Goal: Task Accomplishment & Management: Manage account settings

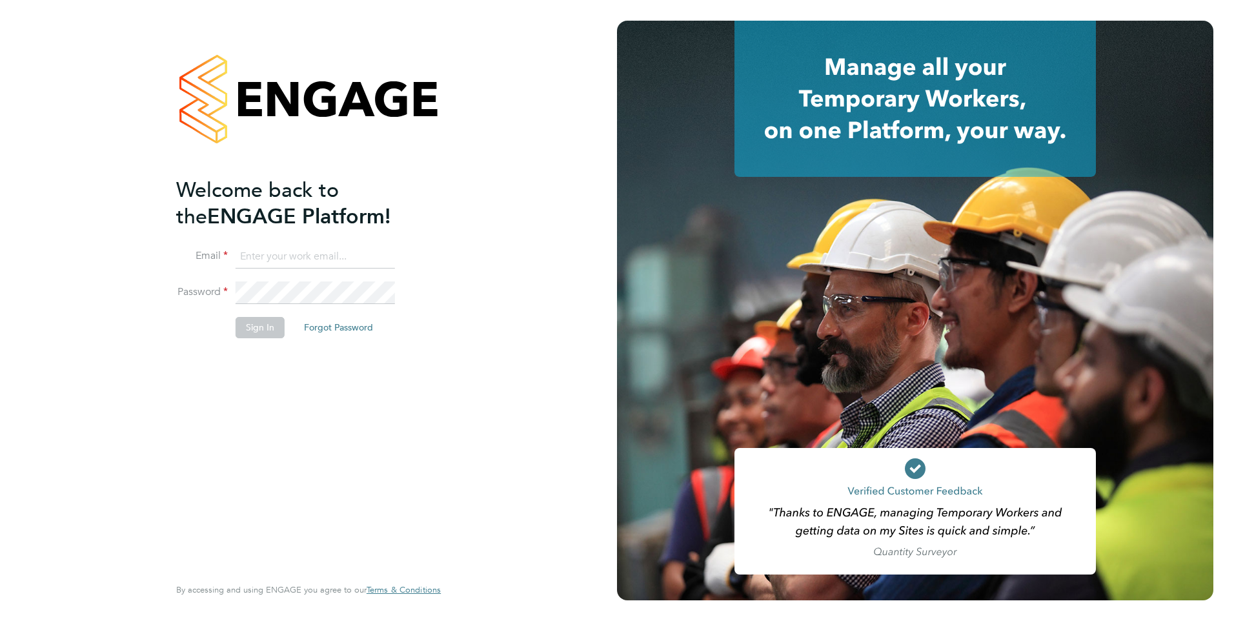
click at [332, 250] on input at bounding box center [315, 256] width 159 height 23
type input "jack.joyce@brightonandhovealbion.com"
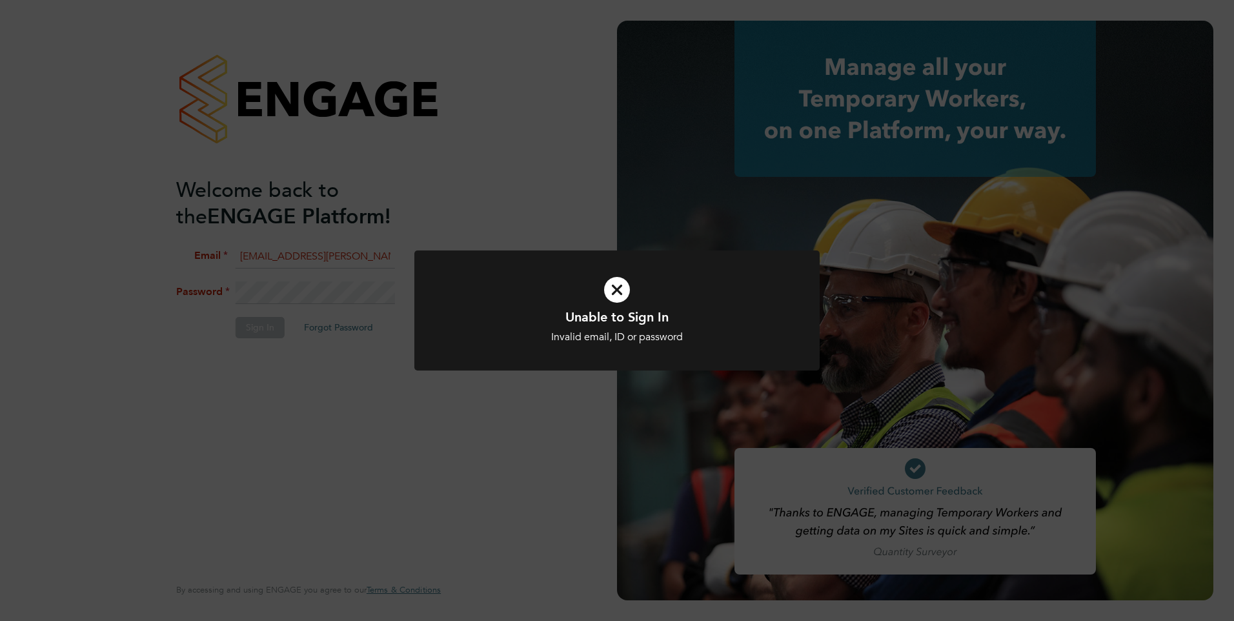
click at [614, 299] on icon at bounding box center [617, 290] width 336 height 50
drag, startPoint x: 616, startPoint y: 272, endPoint x: 612, endPoint y: 281, distance: 10.2
click at [616, 272] on icon at bounding box center [617, 290] width 336 height 50
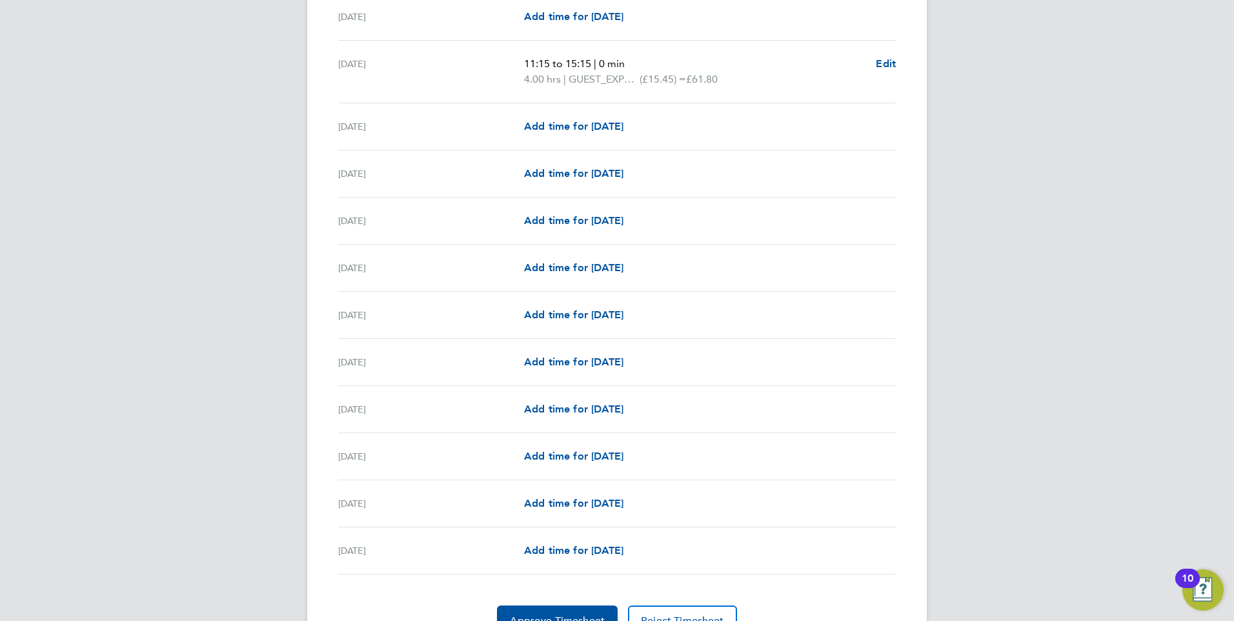
scroll to position [1359, 0]
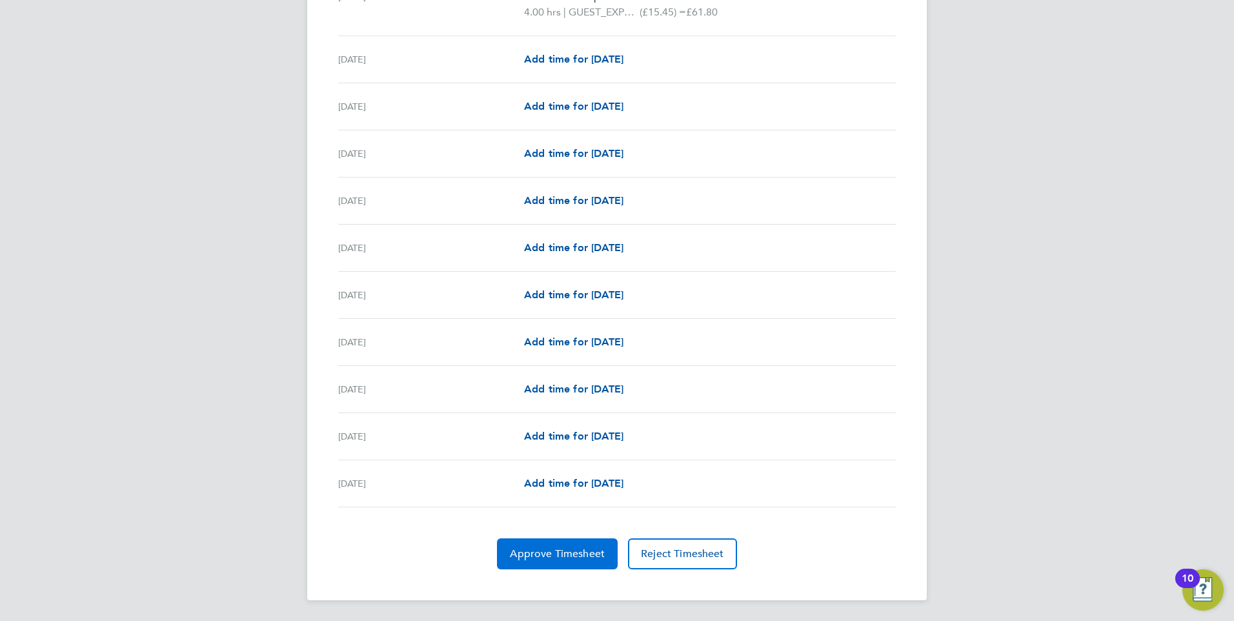
click at [554, 554] on span "Approve Timesheet" at bounding box center [557, 553] width 95 height 13
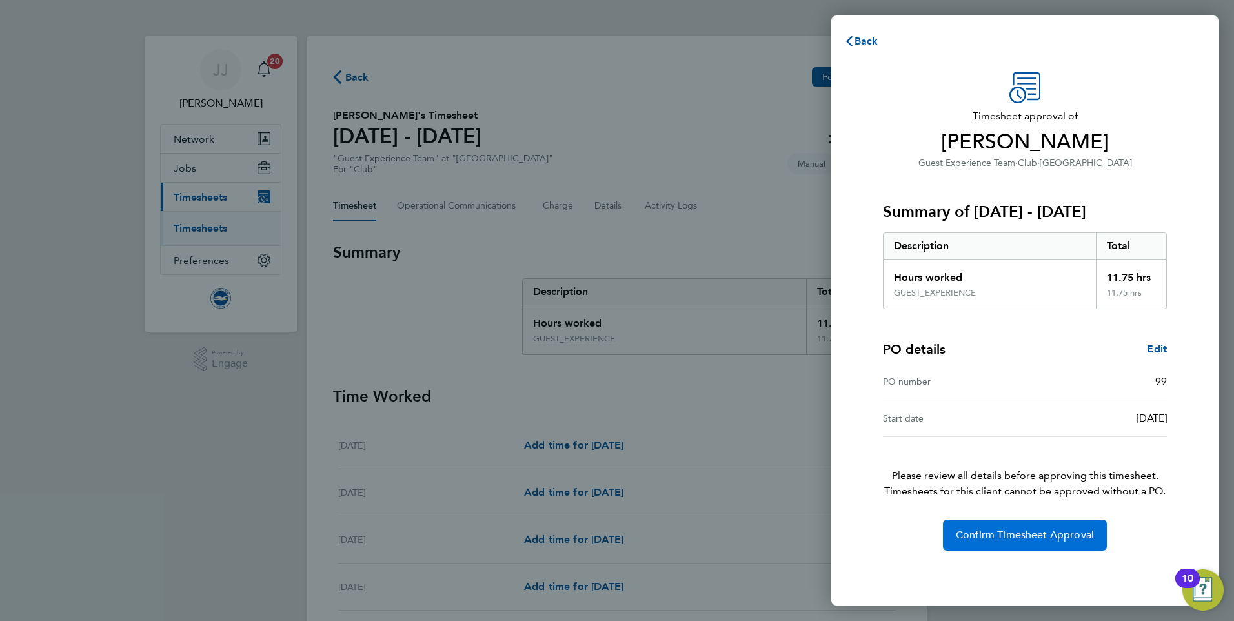
click at [1002, 540] on span "Confirm Timesheet Approval" at bounding box center [1025, 534] width 138 height 13
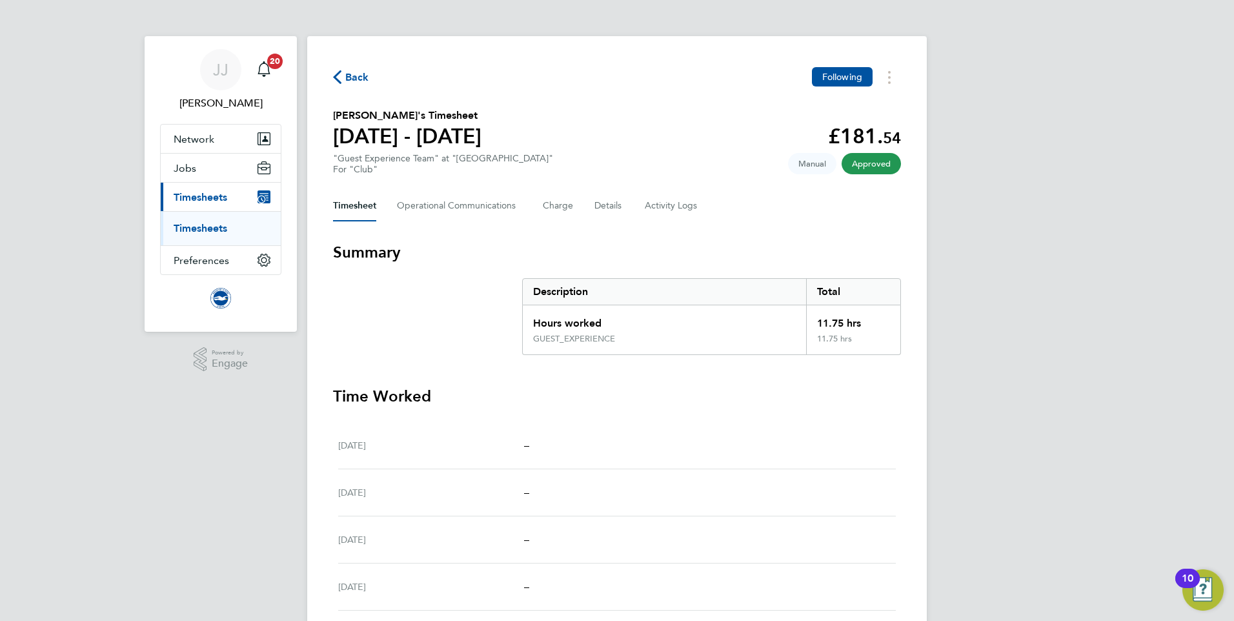
click at [346, 81] on span "Back" at bounding box center [357, 77] width 24 height 15
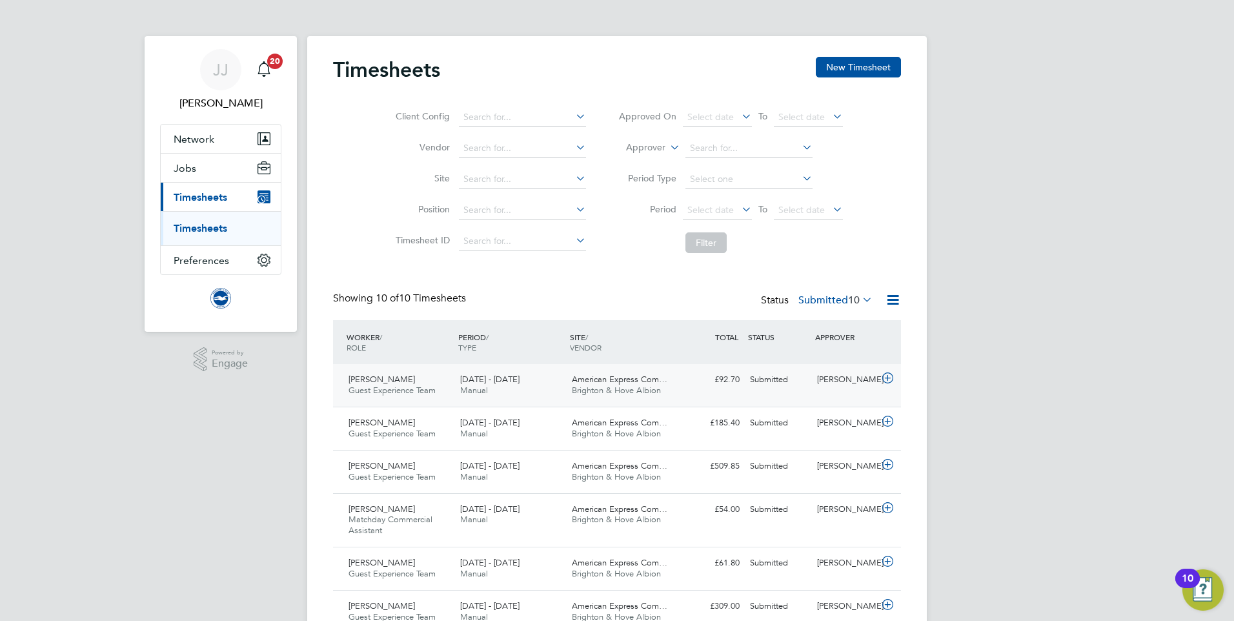
click at [886, 378] on icon at bounding box center [887, 378] width 16 height 10
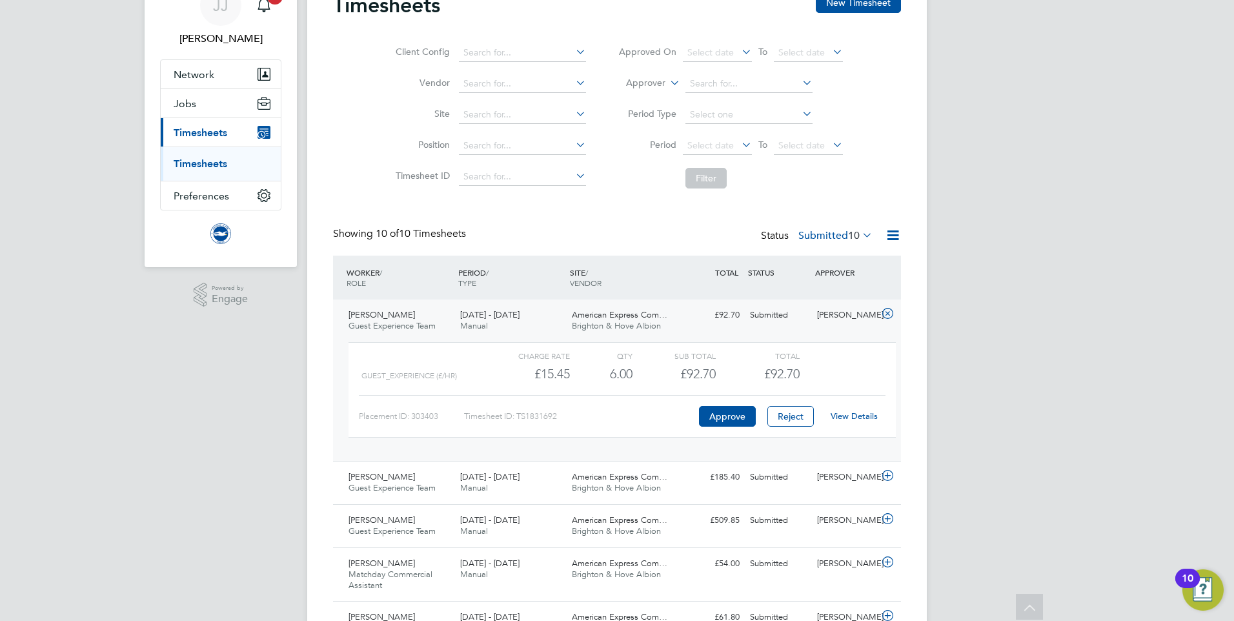
click at [859, 417] on link "View Details" at bounding box center [853, 415] width 47 height 11
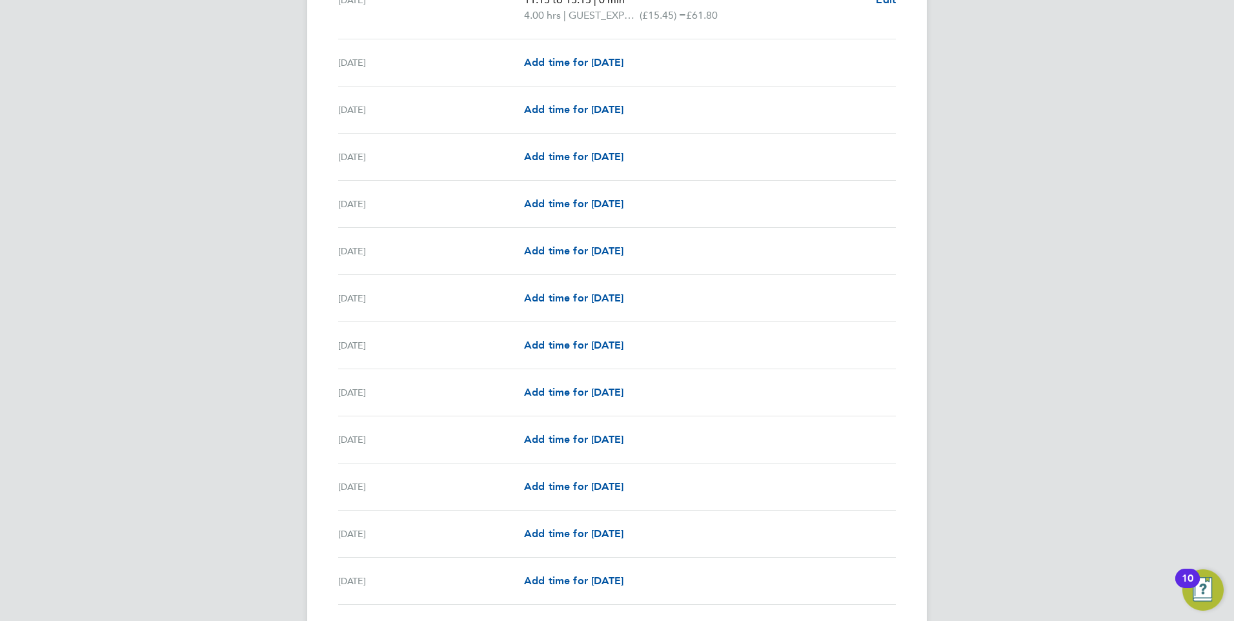
scroll to position [1029, 0]
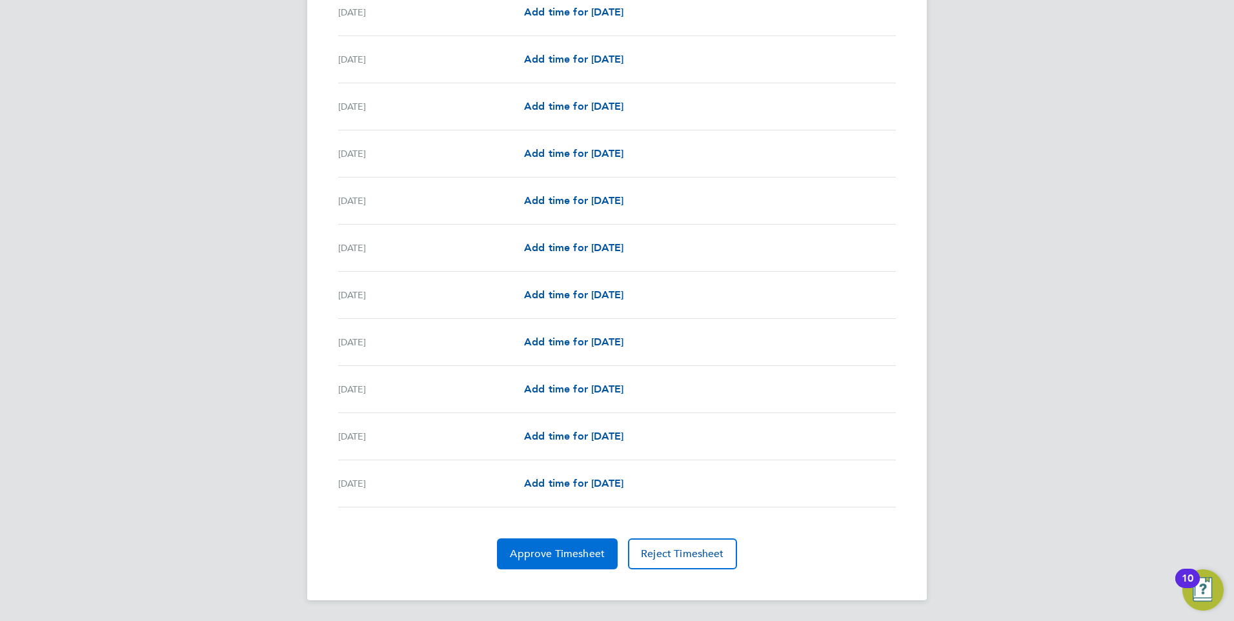
click at [545, 553] on span "Approve Timesheet" at bounding box center [557, 553] width 95 height 13
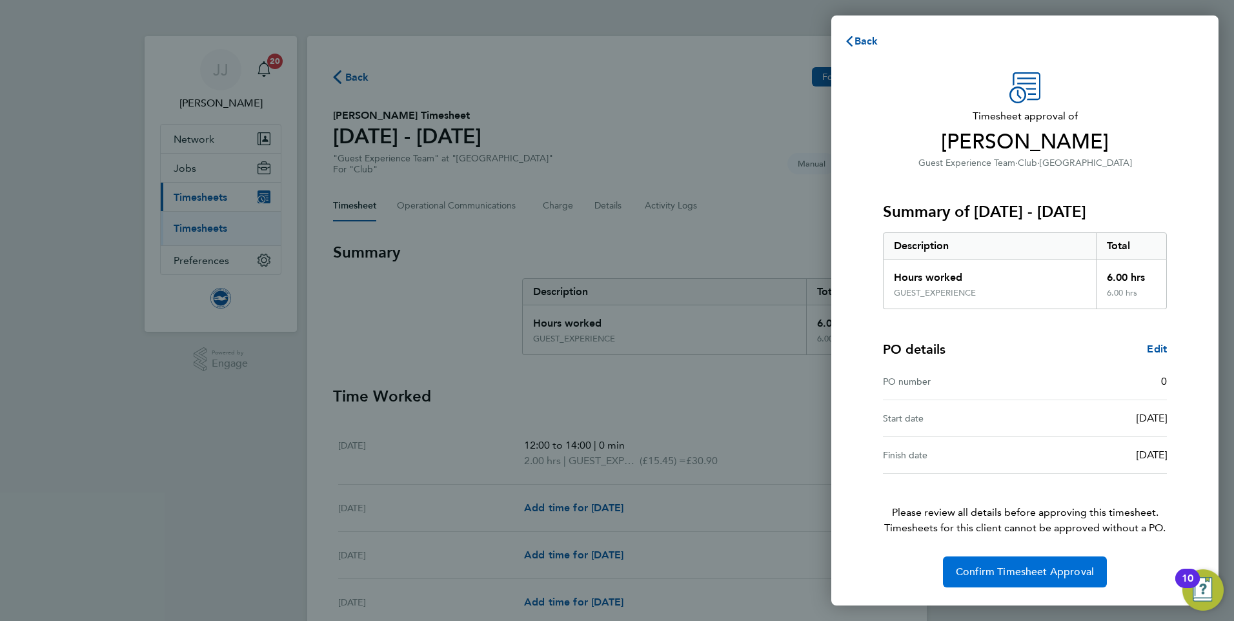
click at [1030, 566] on span "Confirm Timesheet Approval" at bounding box center [1025, 571] width 138 height 13
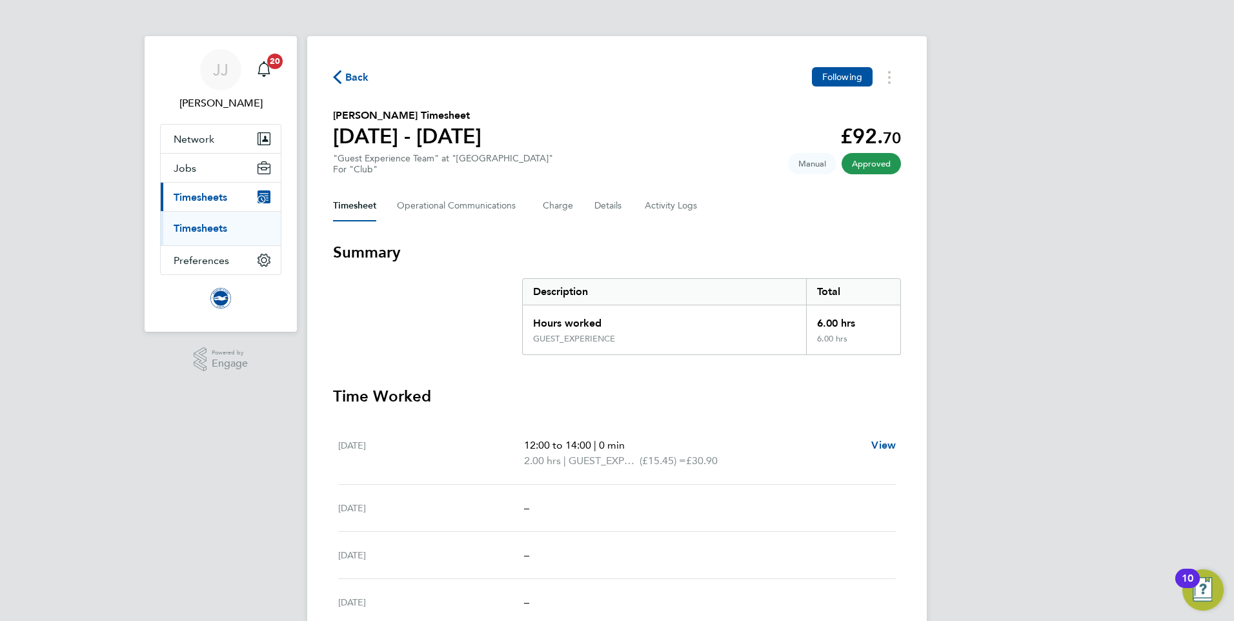
click at [361, 83] on span "Back" at bounding box center [357, 77] width 24 height 15
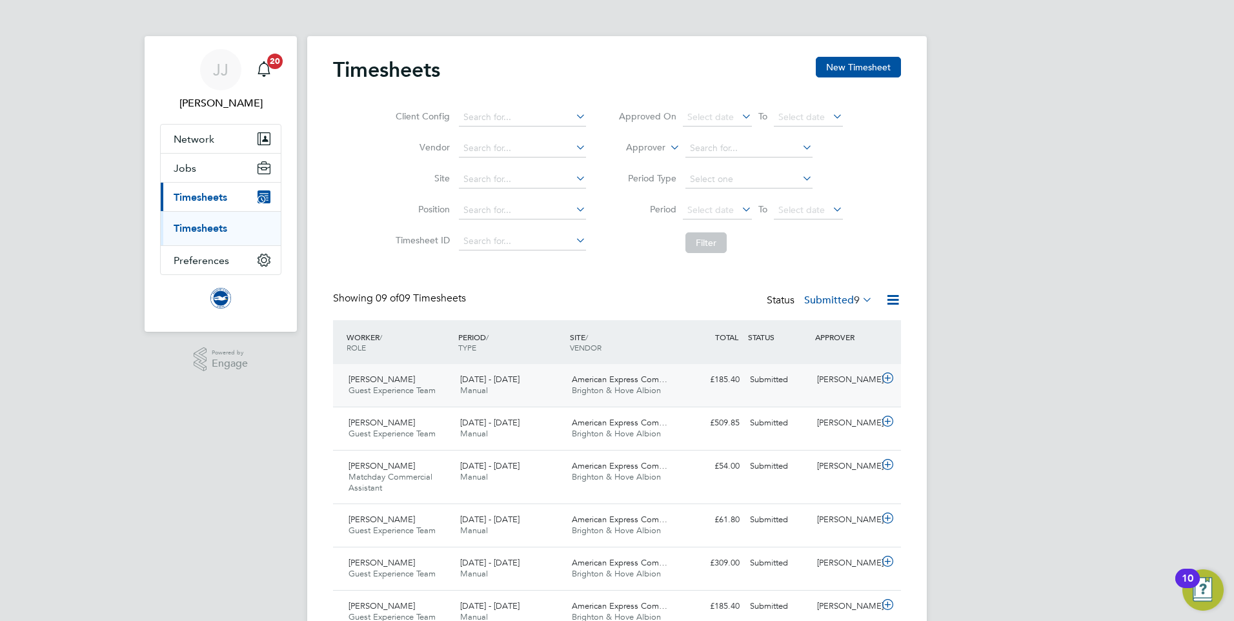
click at [493, 383] on span "[DATE] - [DATE]" at bounding box center [489, 379] width 59 height 11
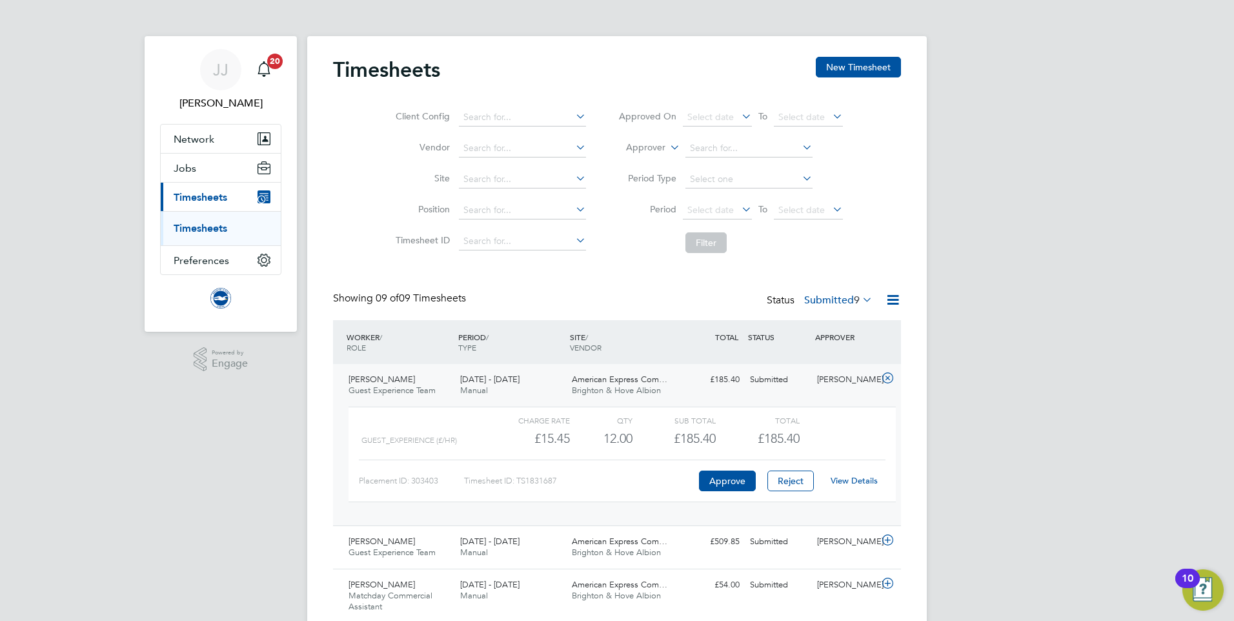
click at [847, 484] on link "View Details" at bounding box center [853, 480] width 47 height 11
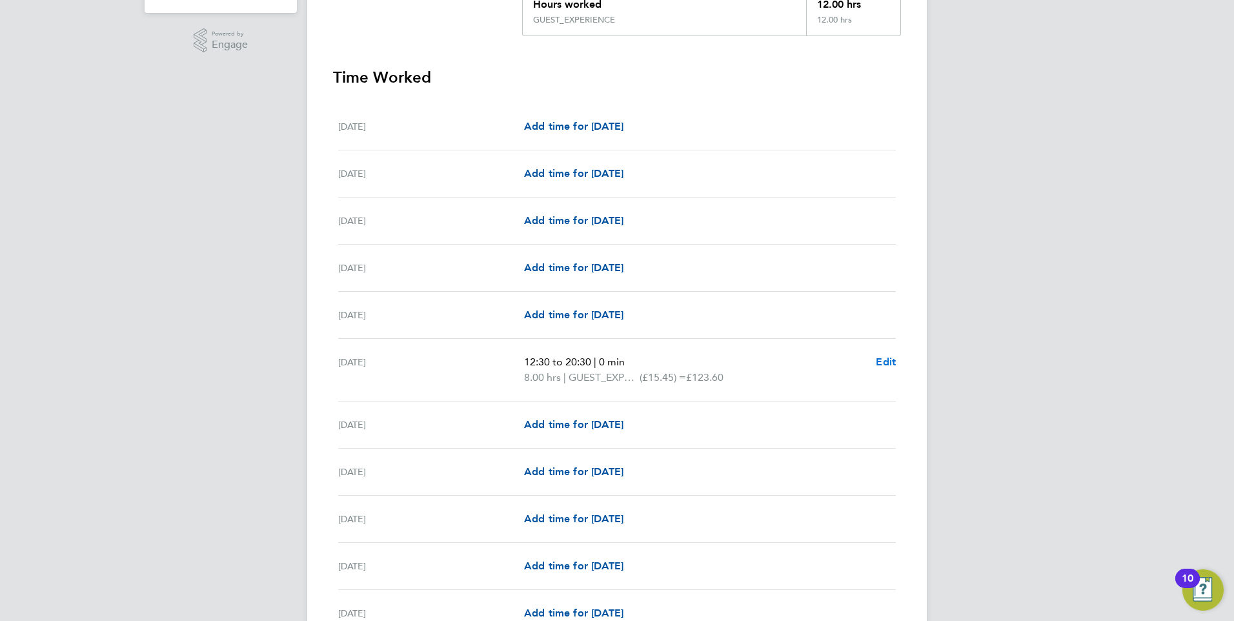
scroll to position [387, 0]
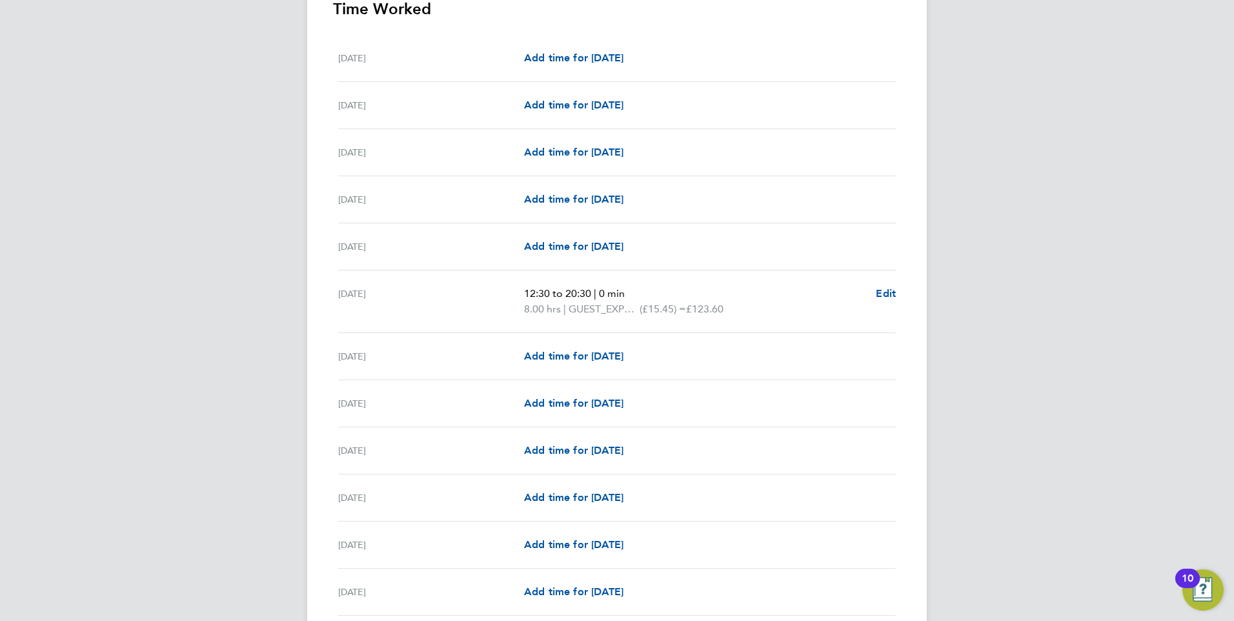
click at [798, 446] on div "Add time for [DATE] Add time for [DATE]" at bounding box center [710, 450] width 372 height 15
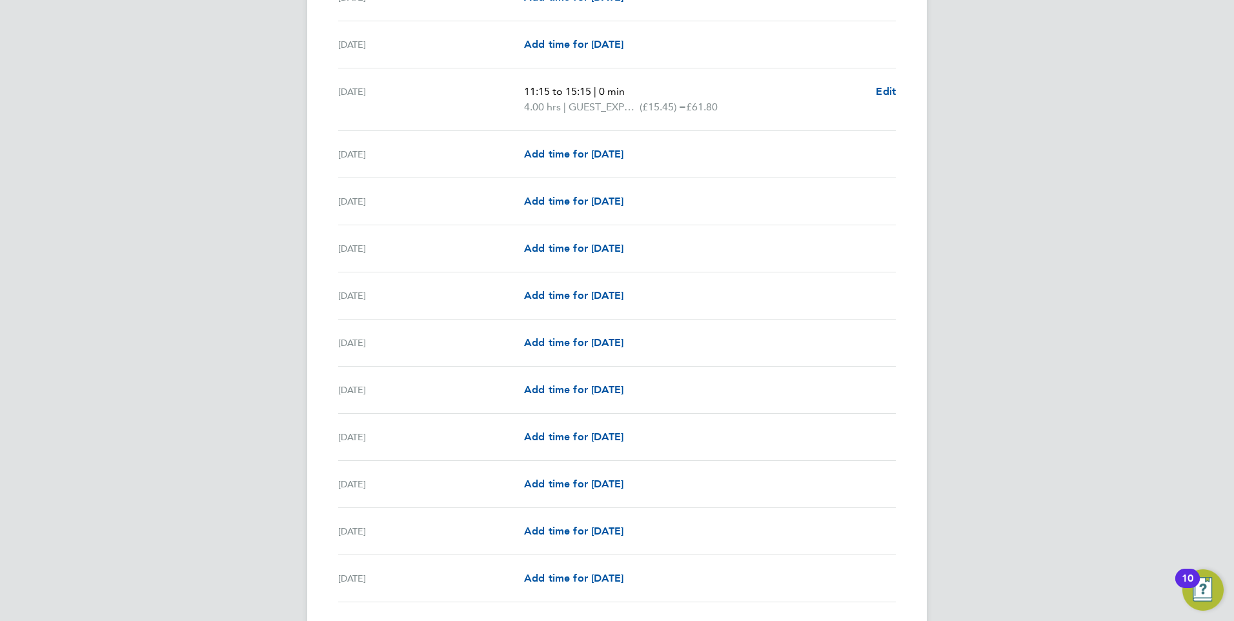
scroll to position [1359, 0]
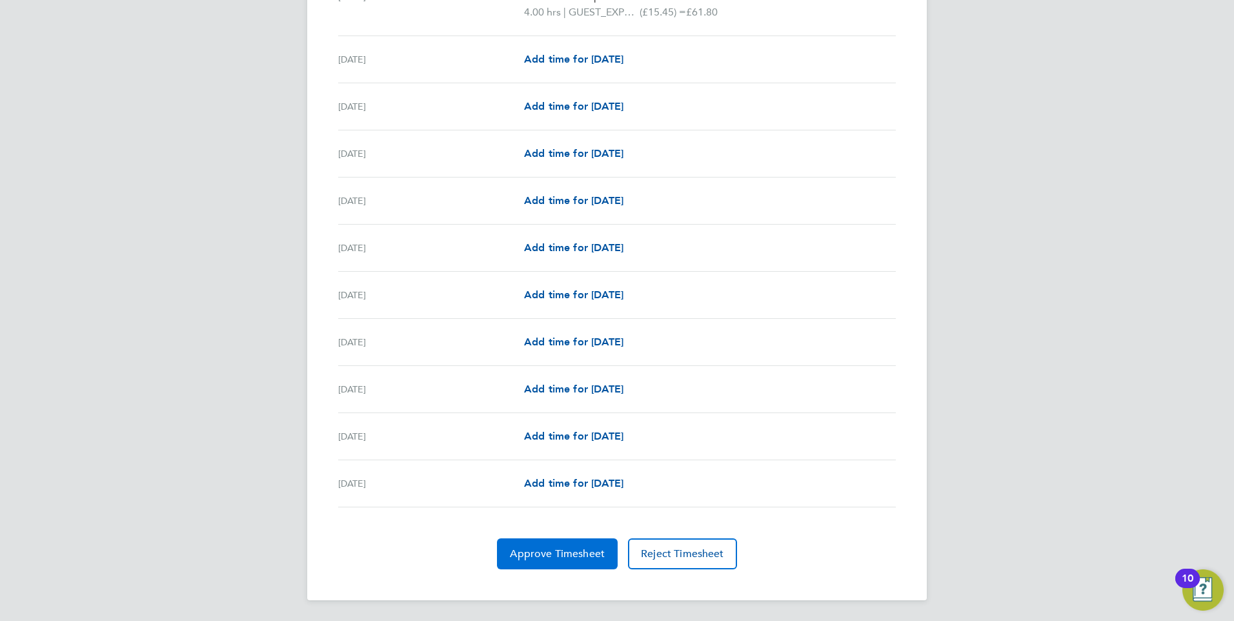
click at [548, 556] on span "Approve Timesheet" at bounding box center [557, 553] width 95 height 13
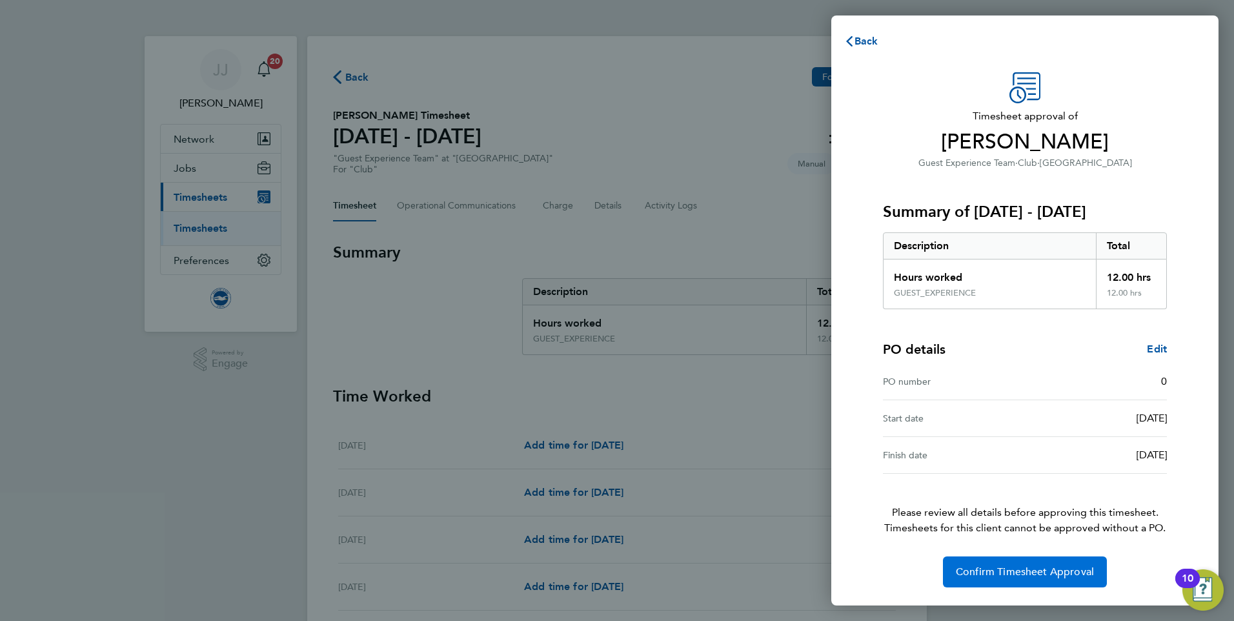
click at [970, 567] on span "Confirm Timesheet Approval" at bounding box center [1025, 571] width 138 height 13
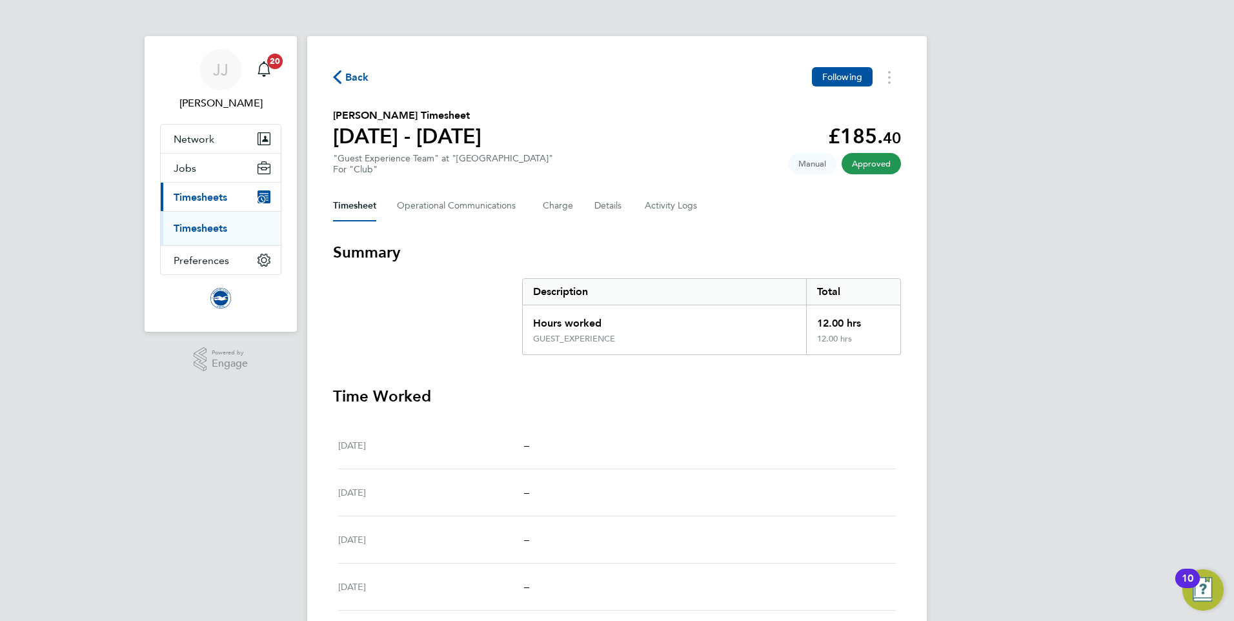
click at [339, 83] on icon "button" at bounding box center [337, 77] width 8 height 14
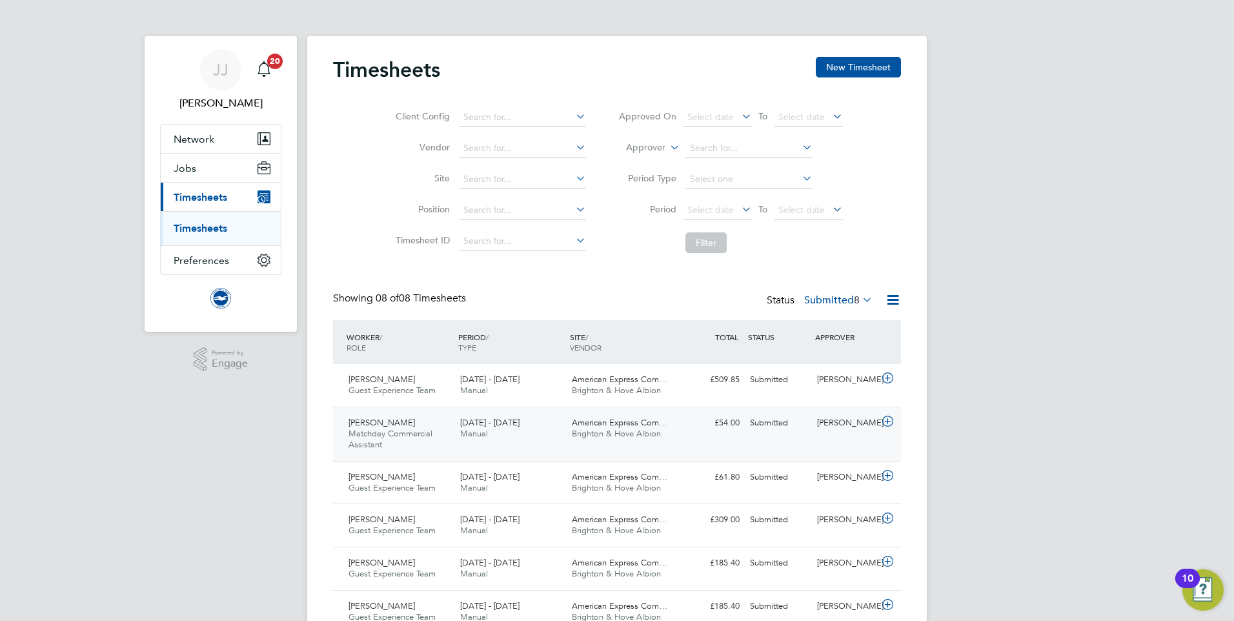
click at [429, 438] on span "Matchday Commercial Assistant" at bounding box center [390, 439] width 84 height 22
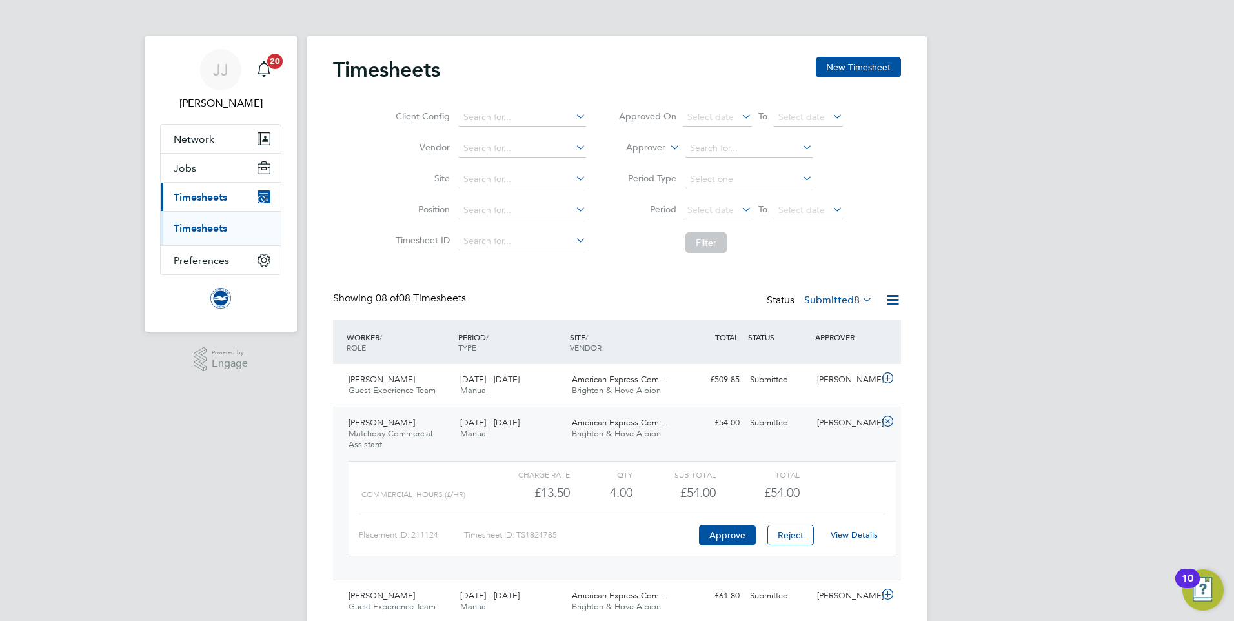
click at [857, 538] on link "View Details" at bounding box center [853, 534] width 47 height 11
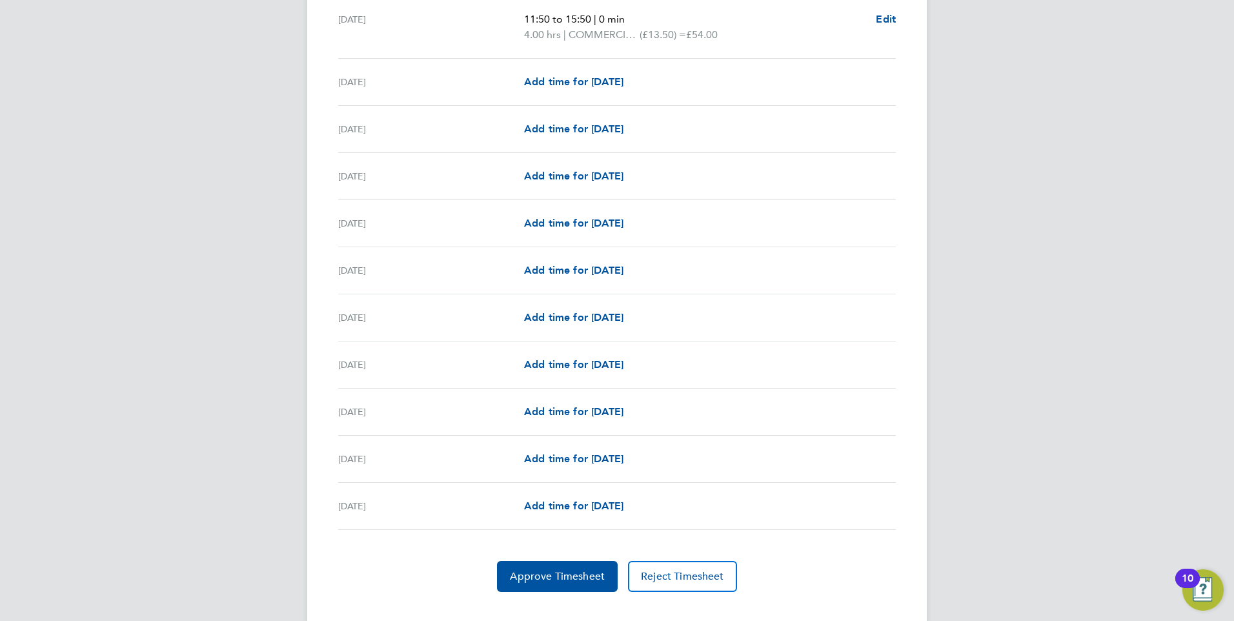
scroll to position [1343, 0]
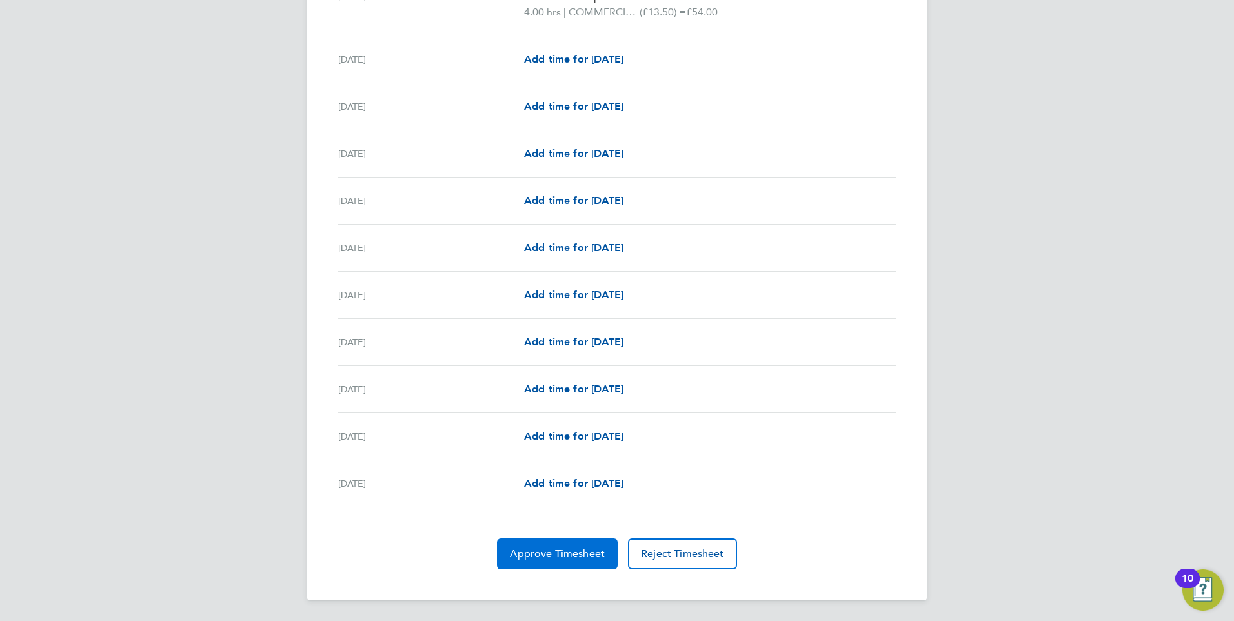
click at [549, 543] on button "Approve Timesheet" at bounding box center [557, 553] width 121 height 31
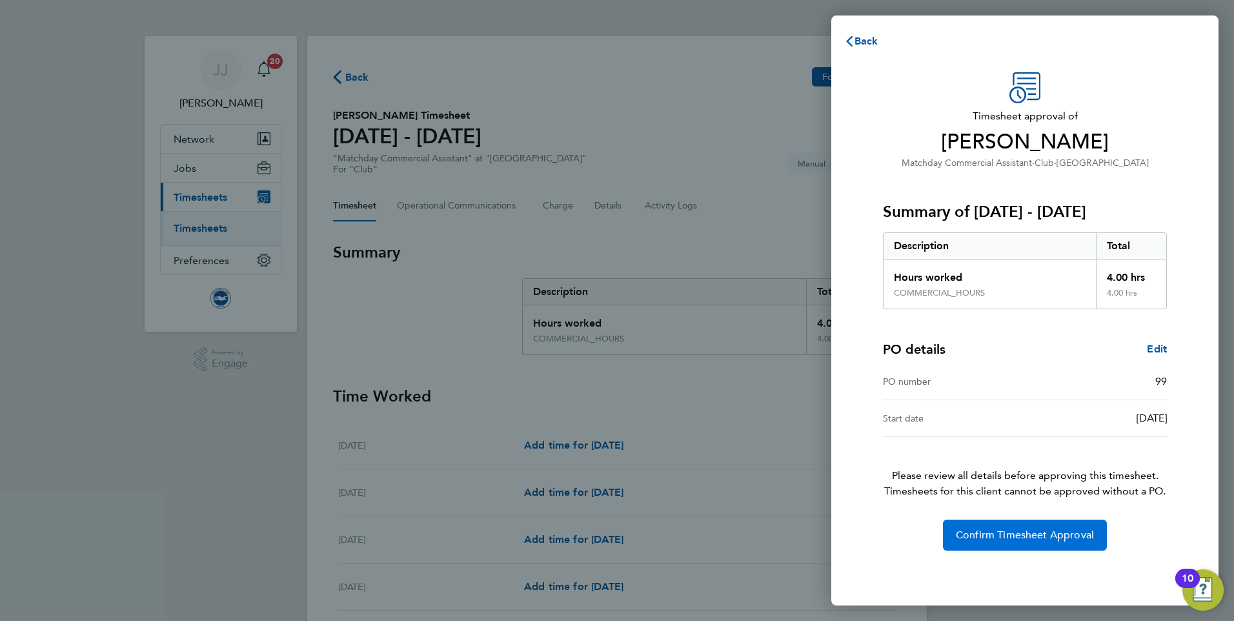
click at [1017, 532] on span "Confirm Timesheet Approval" at bounding box center [1025, 534] width 138 height 13
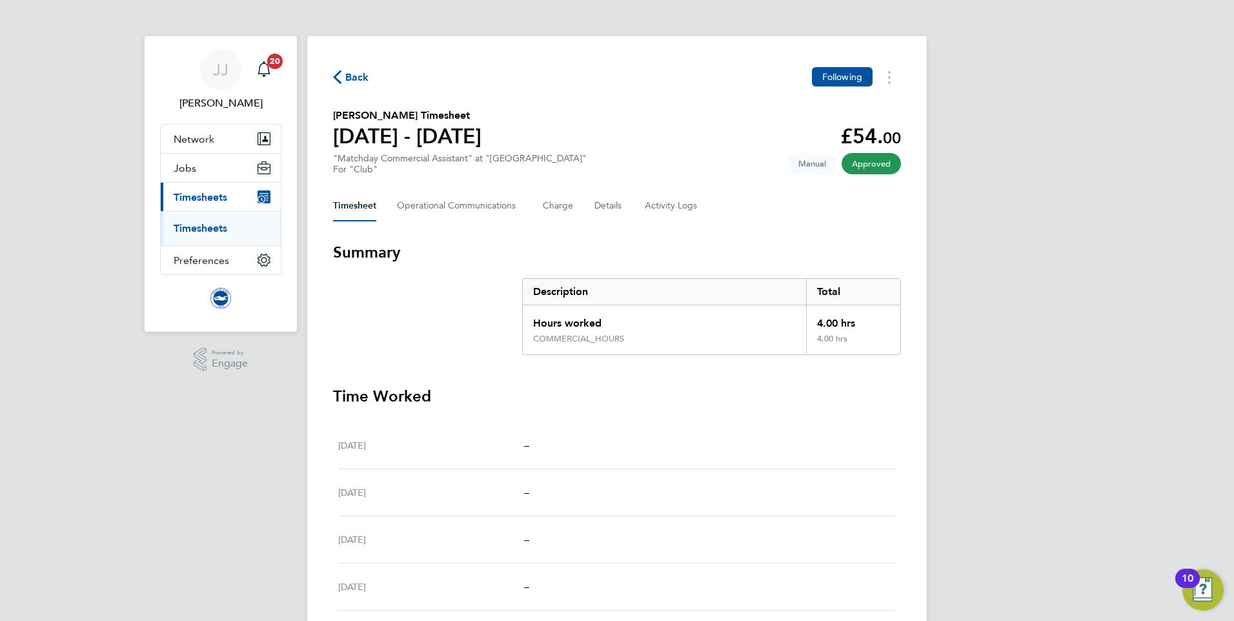
click at [352, 77] on span "Back" at bounding box center [357, 77] width 24 height 15
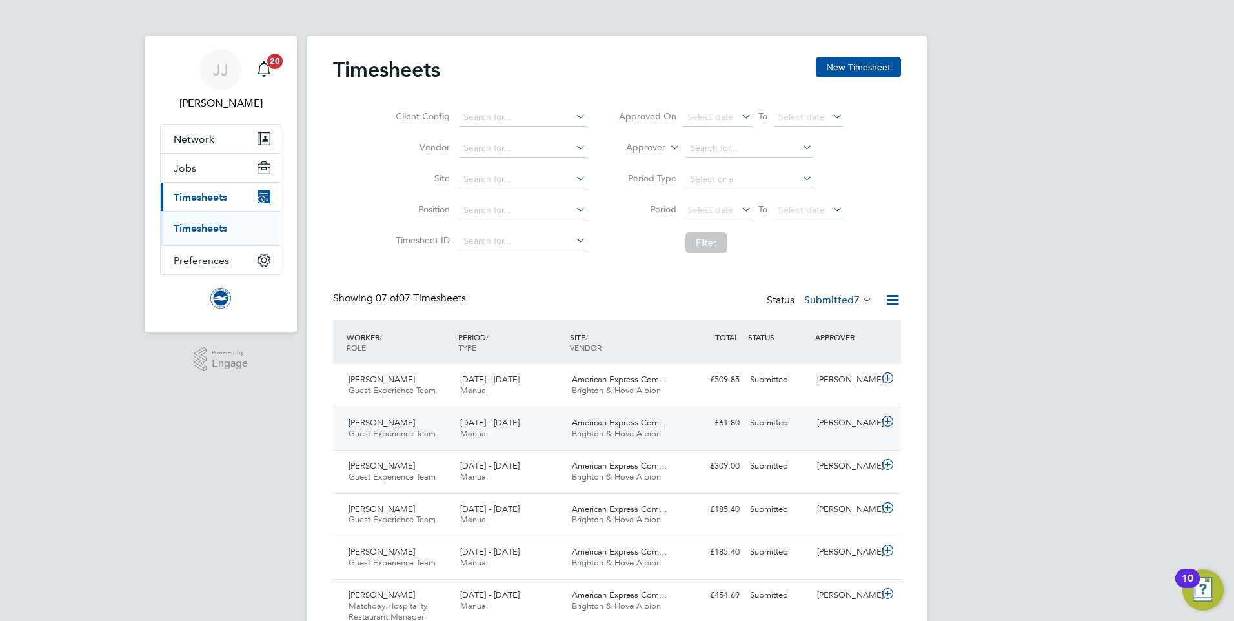
click at [411, 427] on div "Havva Kiracoglu Guest Experience Team 1 - 30 Sep 2025" at bounding box center [399, 428] width 112 height 32
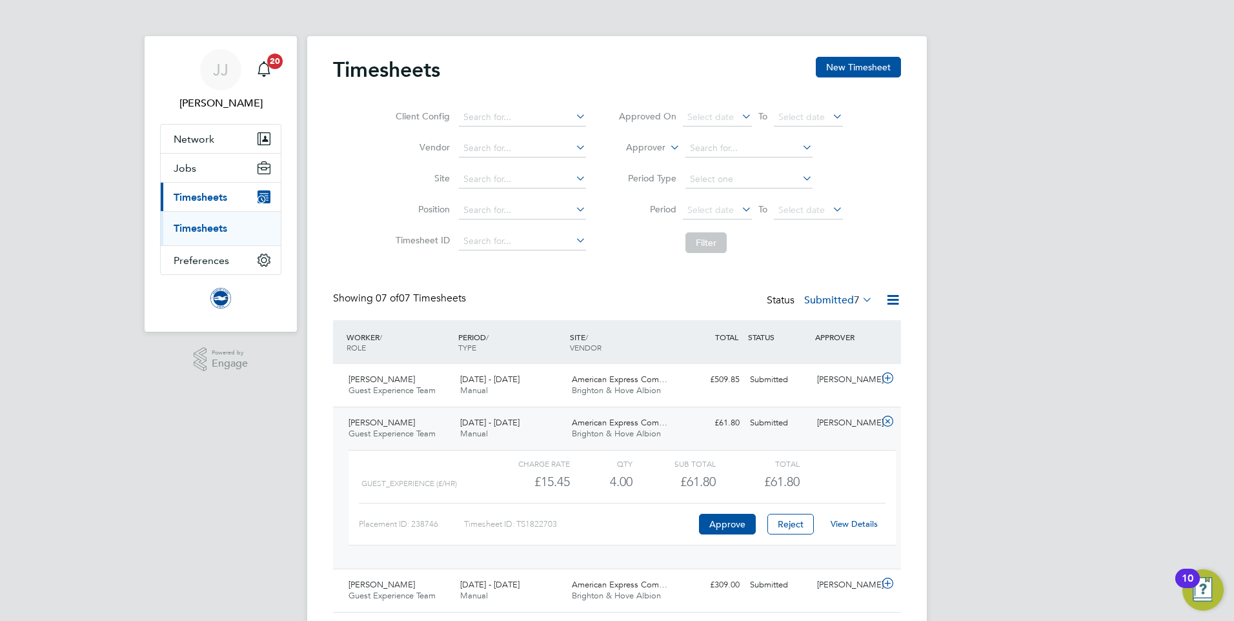
click at [865, 527] on link "View Details" at bounding box center [853, 523] width 47 height 11
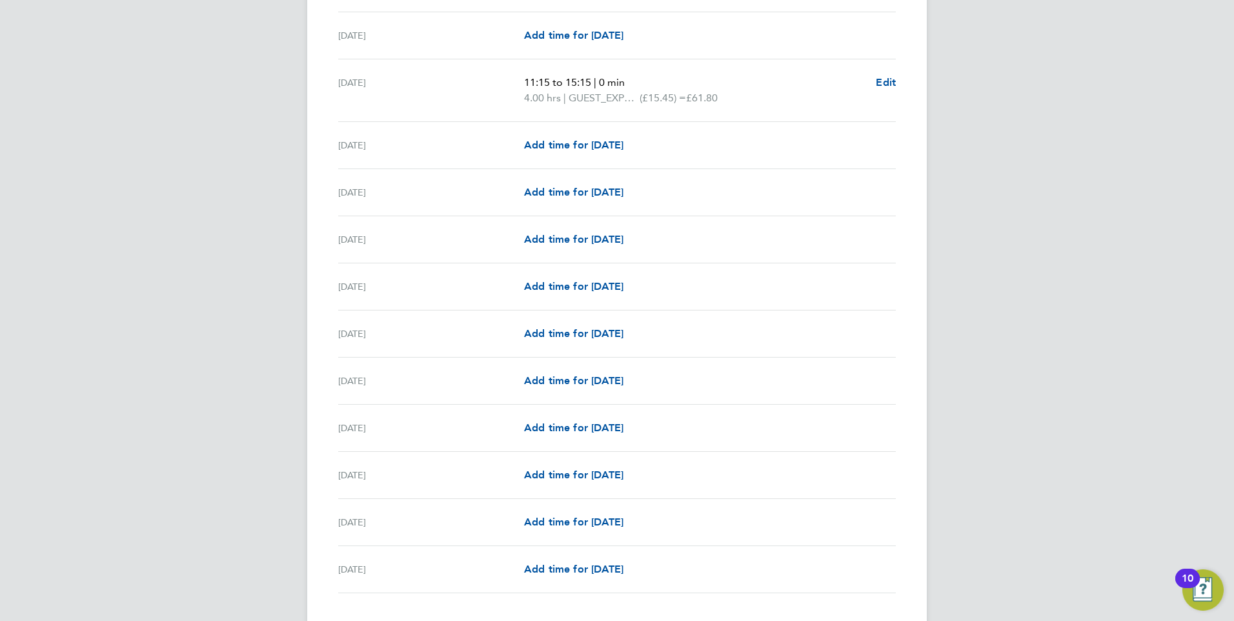
scroll to position [1343, 0]
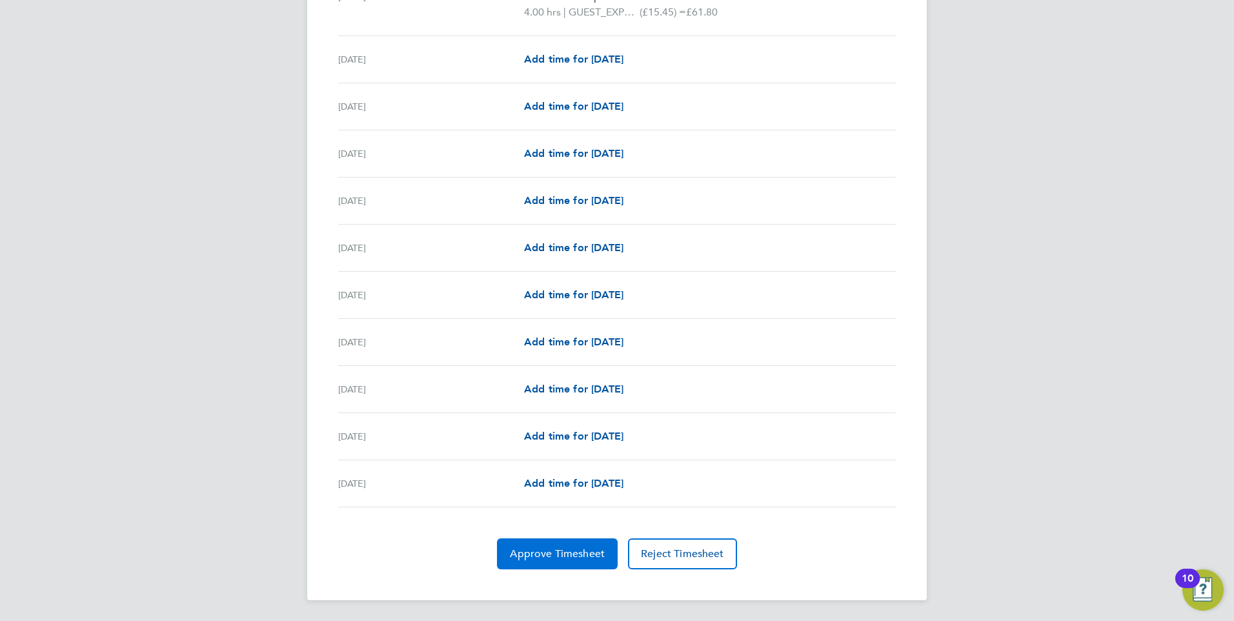
click at [545, 567] on button "Approve Timesheet" at bounding box center [557, 553] width 121 height 31
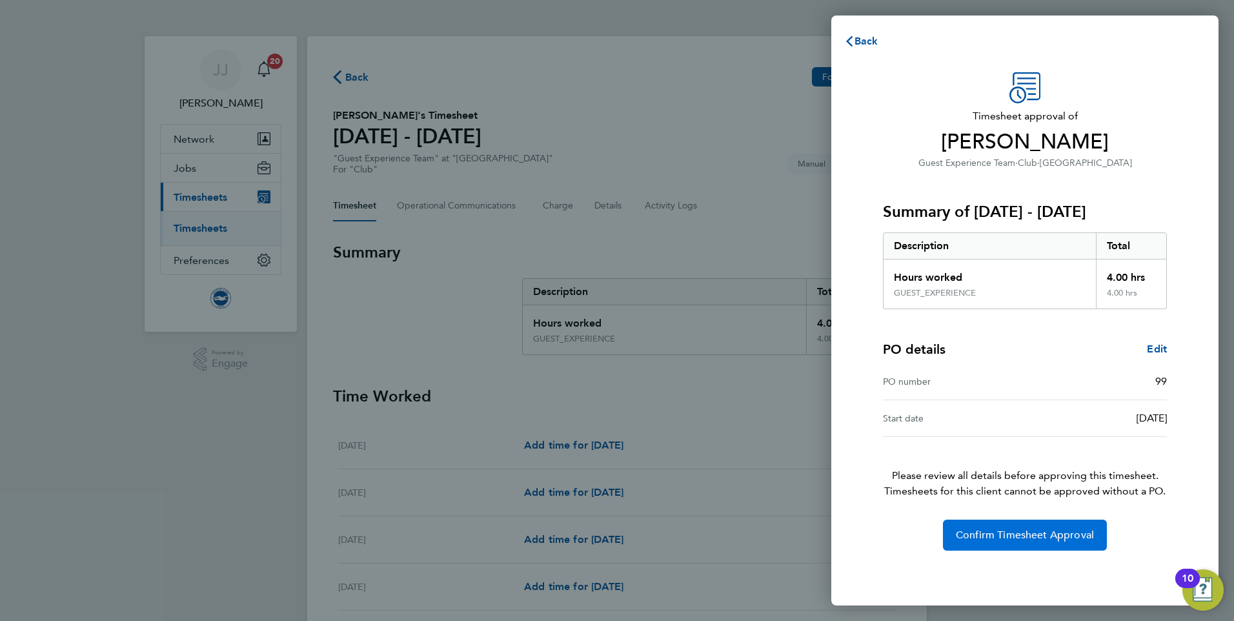
click at [1045, 530] on span "Confirm Timesheet Approval" at bounding box center [1025, 534] width 138 height 13
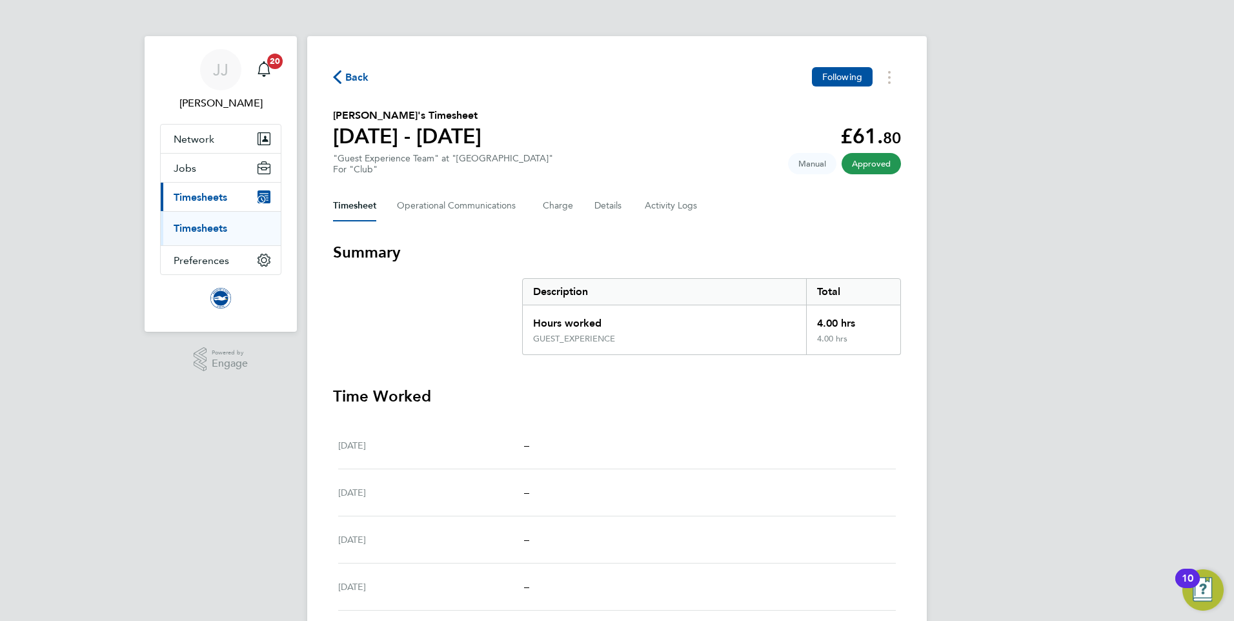
click at [362, 71] on span "Back" at bounding box center [357, 77] width 24 height 15
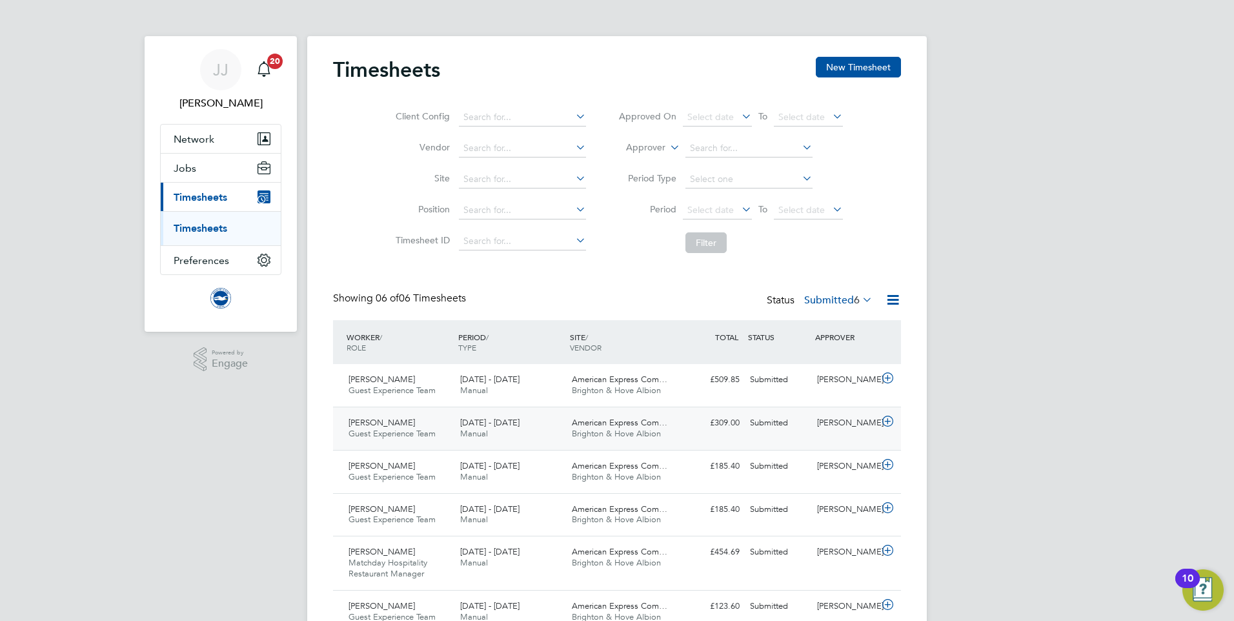
click at [430, 428] on span "Guest Experience Team" at bounding box center [391, 433] width 87 height 11
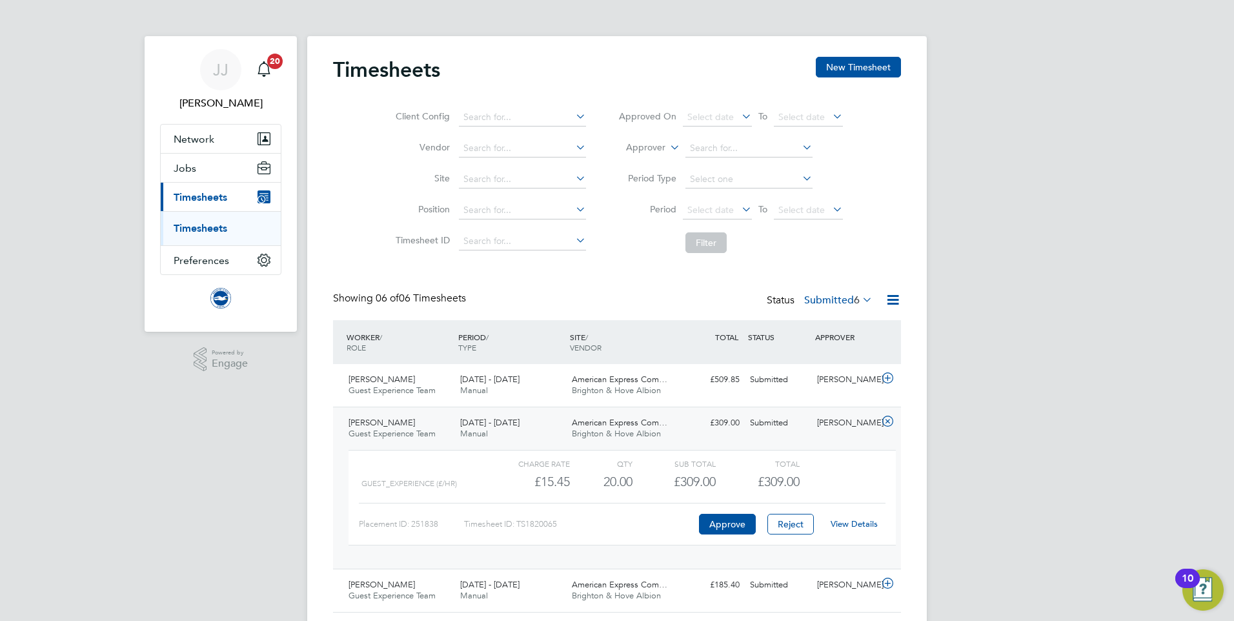
click at [843, 525] on link "View Details" at bounding box center [853, 523] width 47 height 11
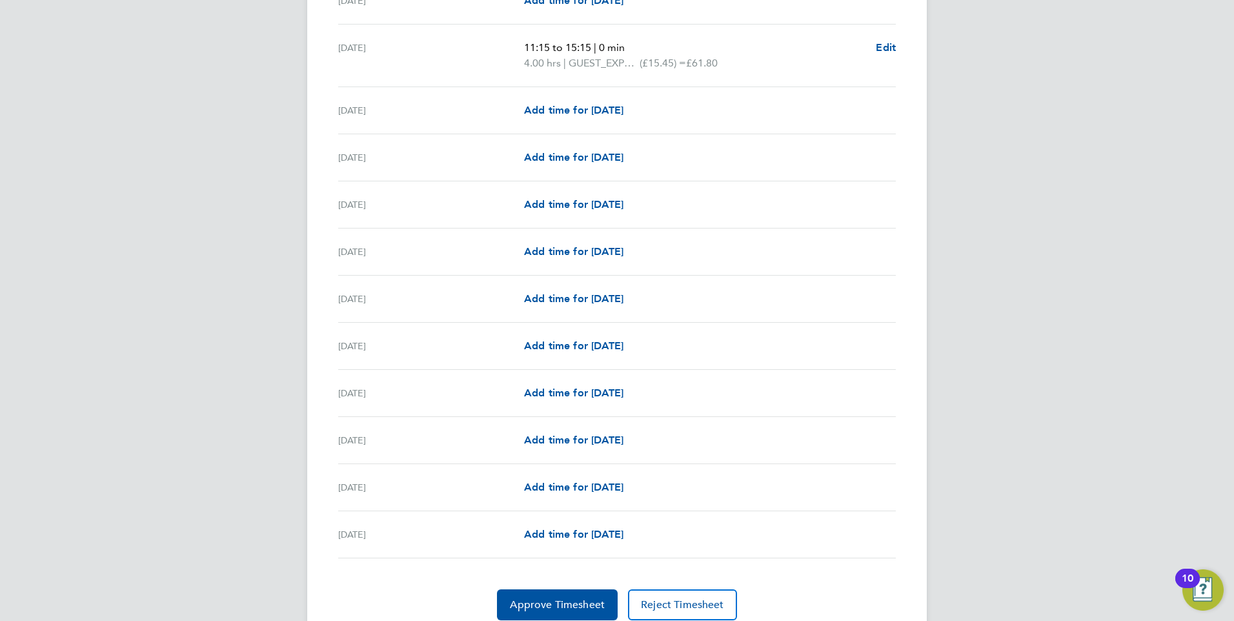
scroll to position [1374, 0]
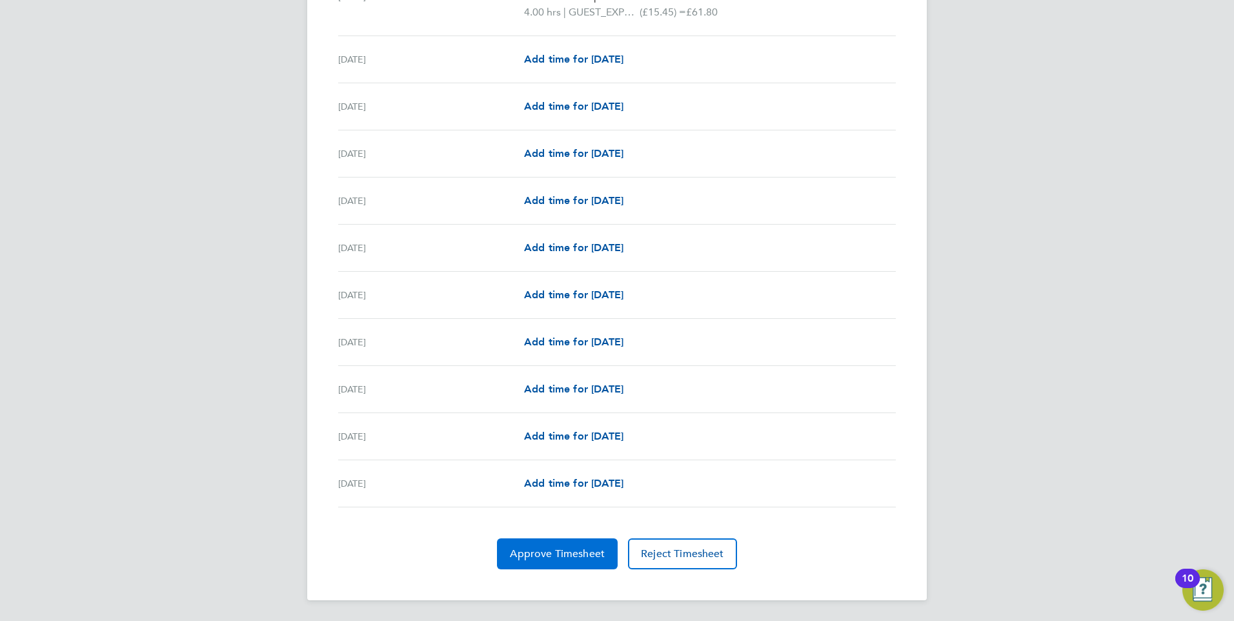
click at [544, 551] on span "Approve Timesheet" at bounding box center [557, 553] width 95 height 13
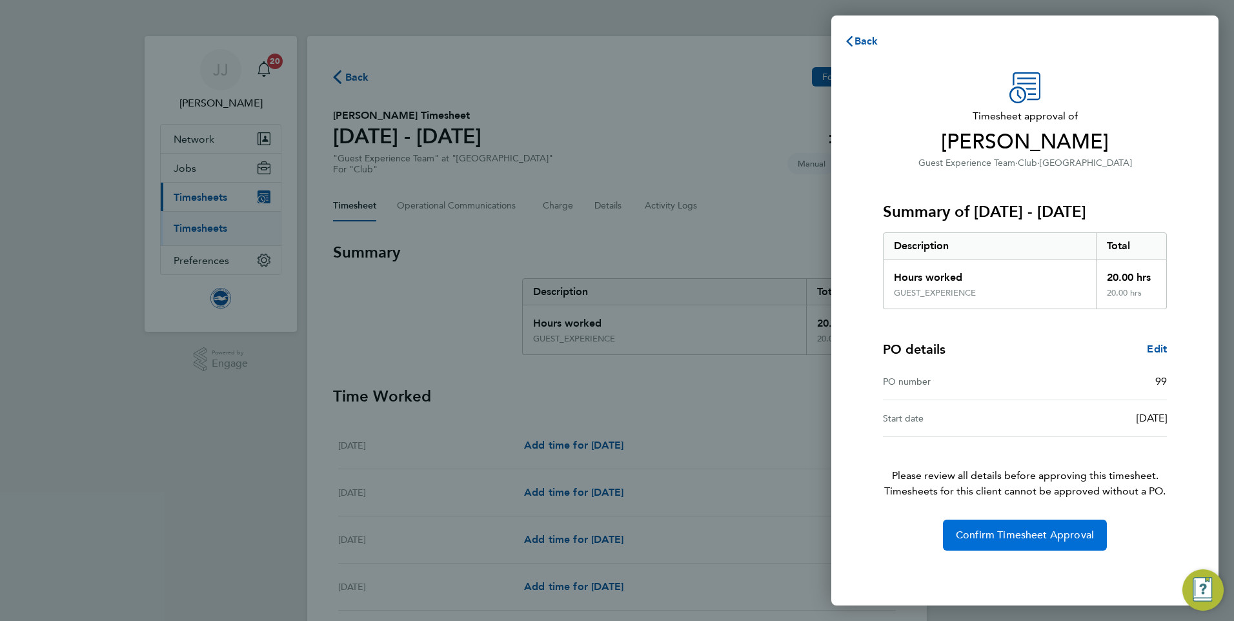
click at [988, 533] on span "Confirm Timesheet Approval" at bounding box center [1025, 534] width 138 height 13
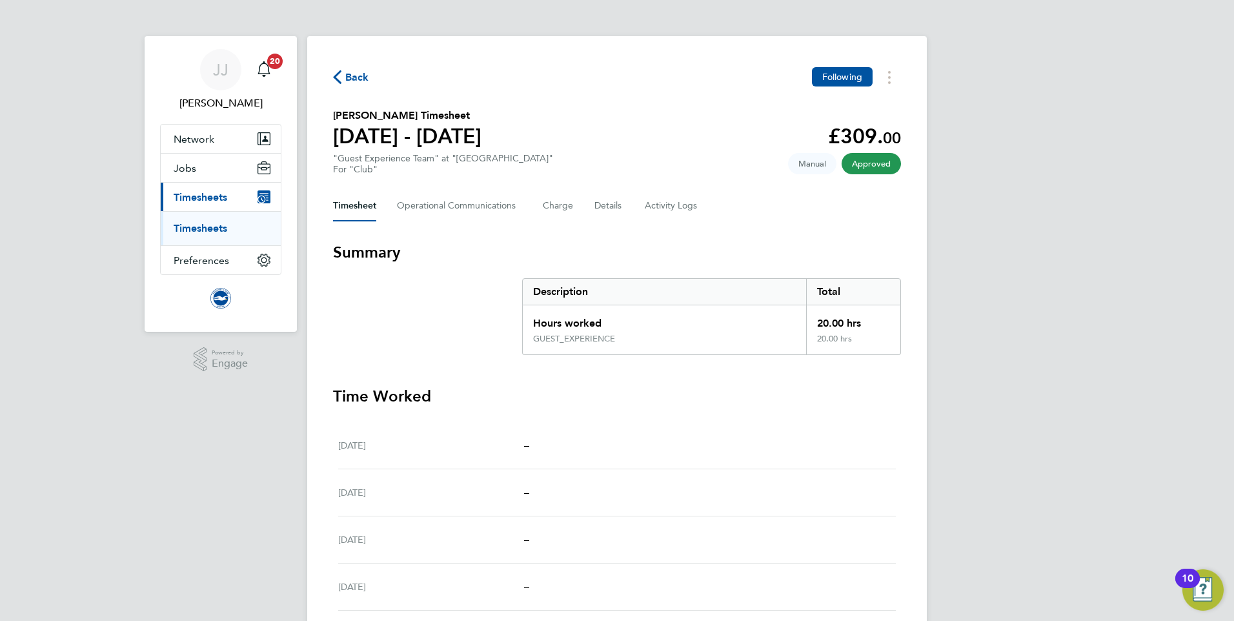
click at [342, 75] on span "Back" at bounding box center [351, 76] width 36 height 12
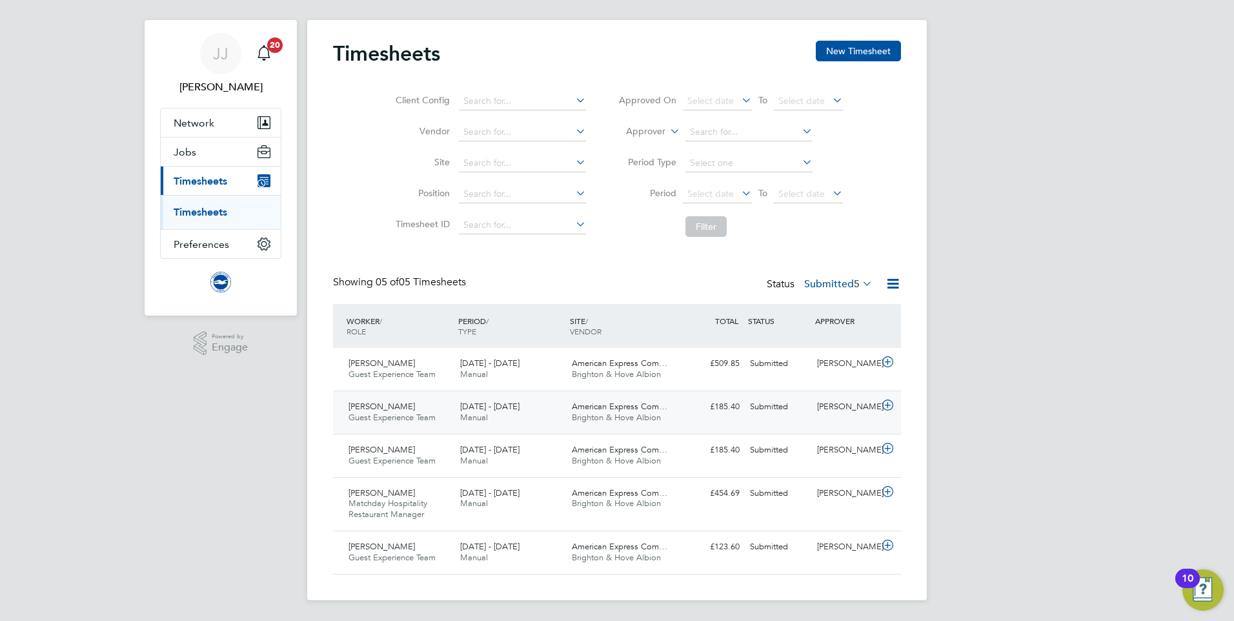
click at [403, 397] on div "Charlotte Pook Guest Experience Team 1 - 30 Sep 2025" at bounding box center [399, 412] width 112 height 32
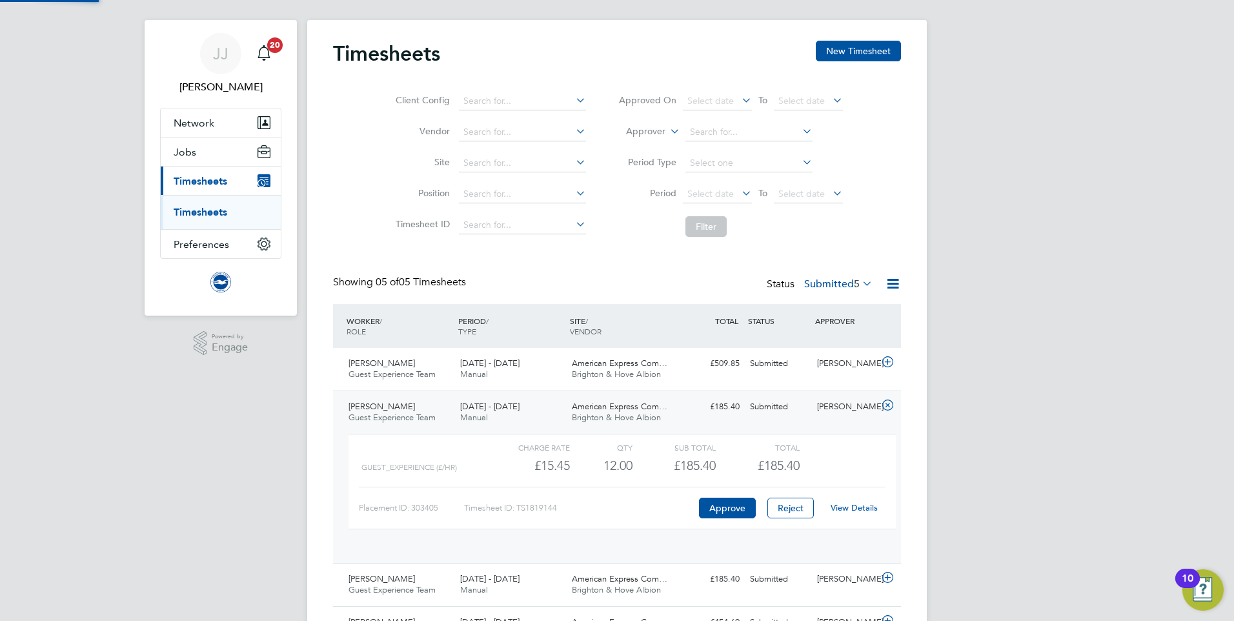
scroll to position [22, 126]
click at [867, 509] on link "View Details" at bounding box center [853, 507] width 47 height 11
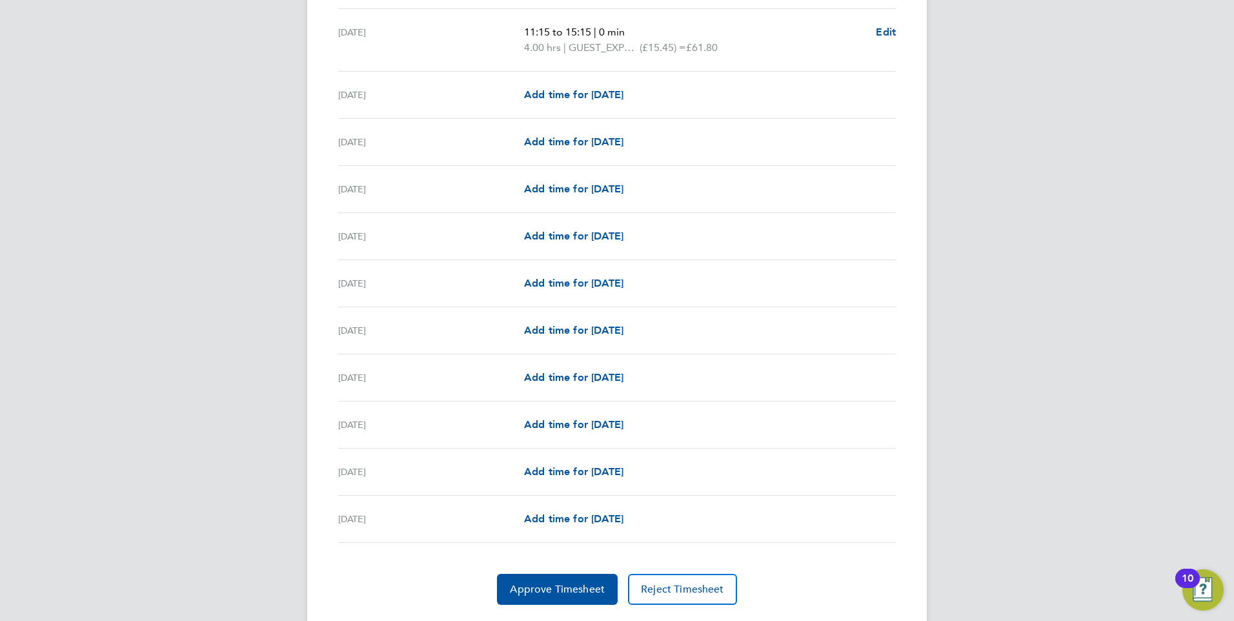
scroll to position [1359, 0]
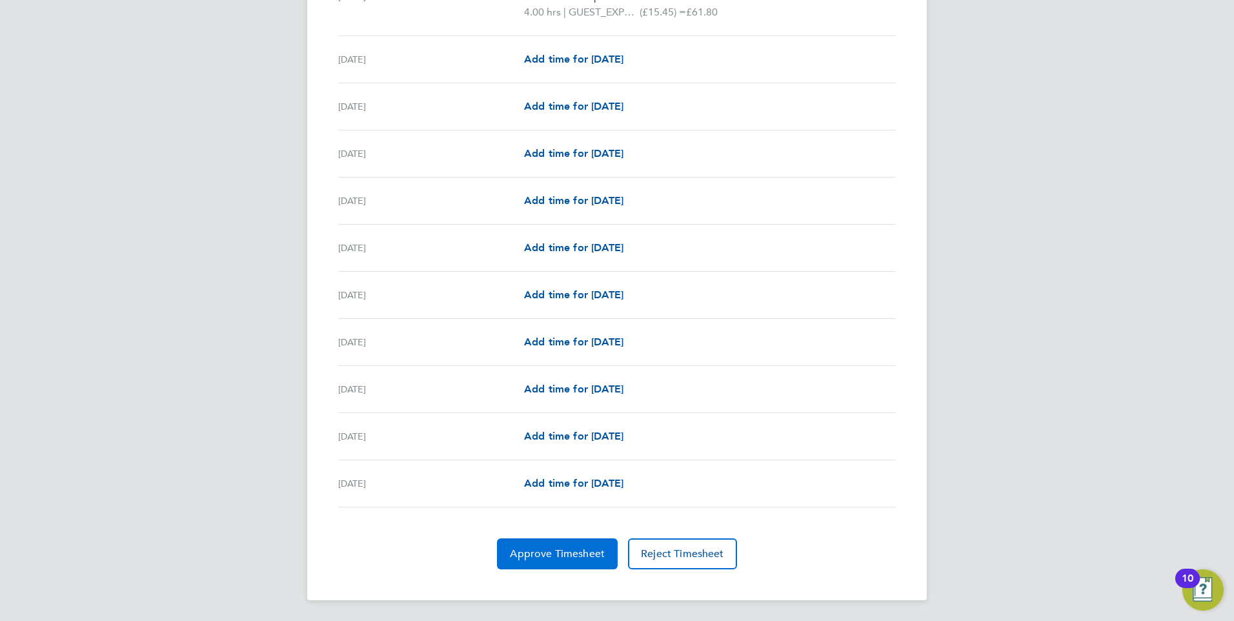
click at [550, 538] on button "Approve Timesheet" at bounding box center [557, 553] width 121 height 31
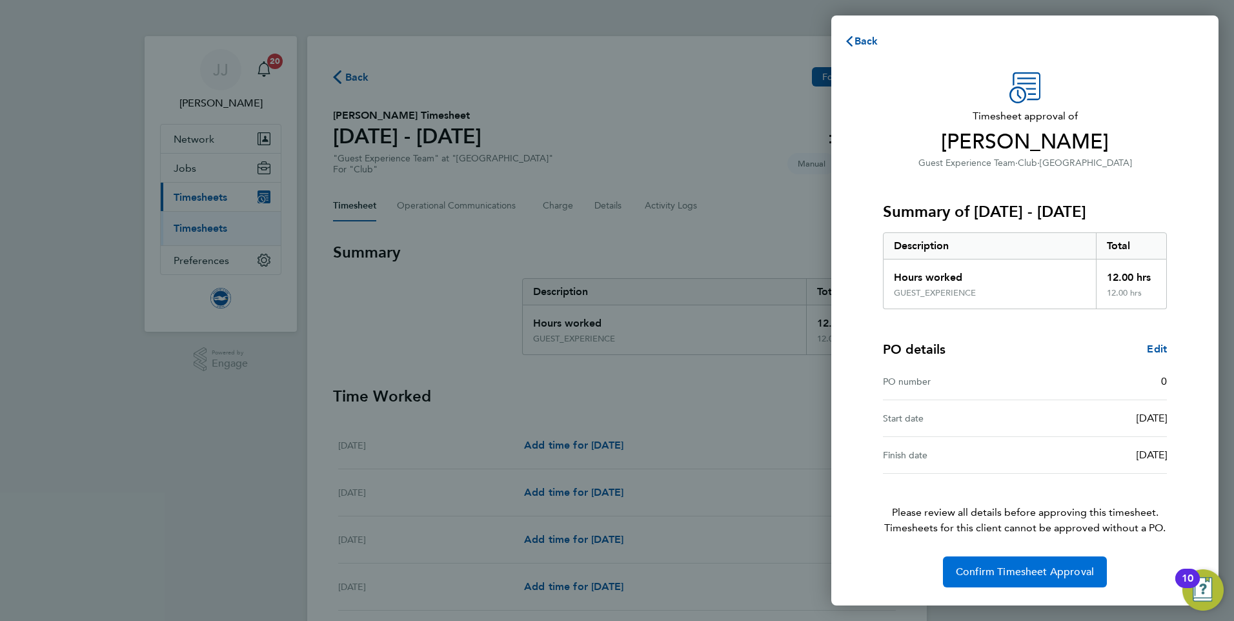
click at [985, 573] on span "Confirm Timesheet Approval" at bounding box center [1025, 571] width 138 height 13
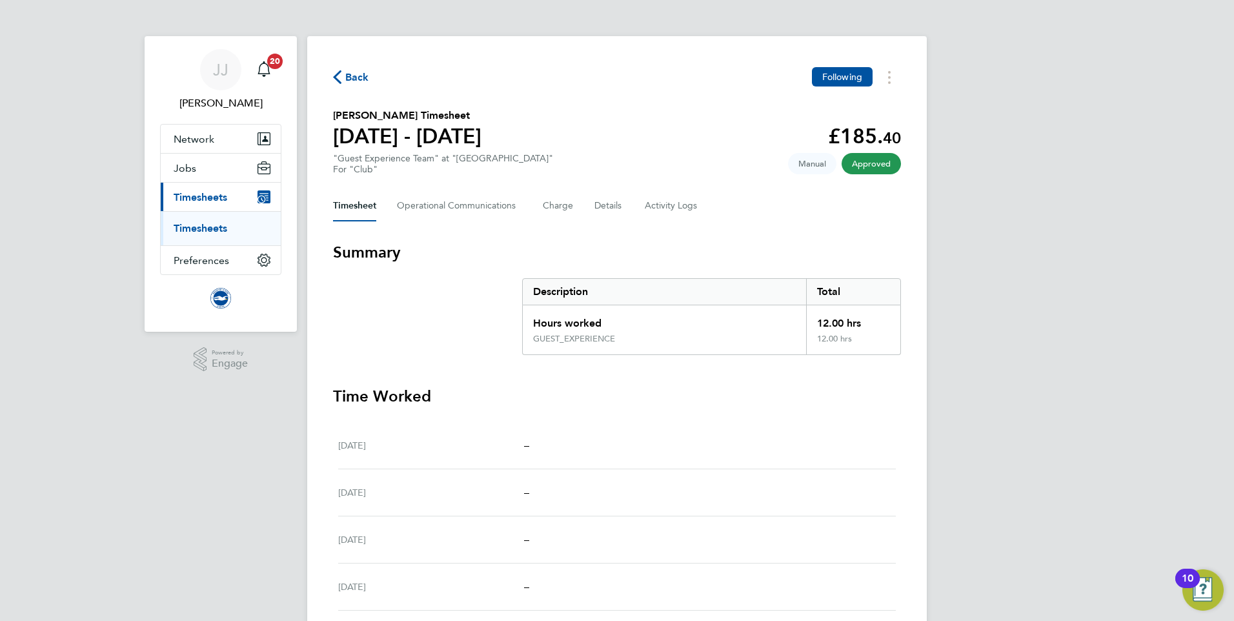
click at [357, 85] on span "Back" at bounding box center [357, 77] width 24 height 15
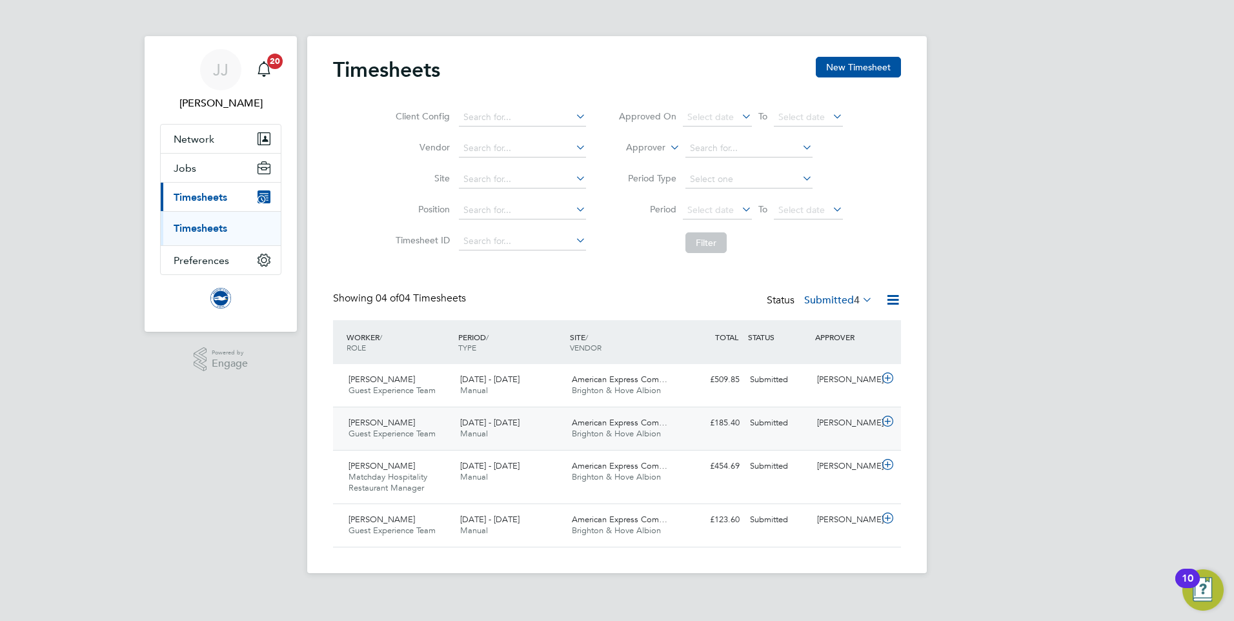
click at [386, 428] on span "Guest Experience Team" at bounding box center [391, 433] width 87 height 11
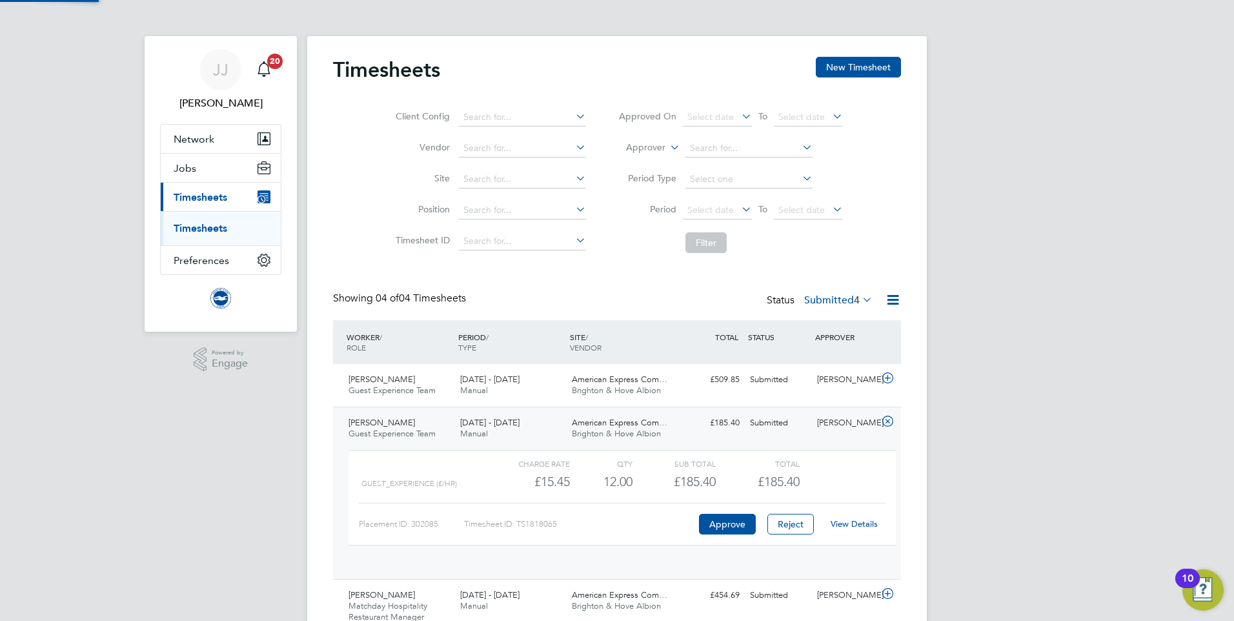
scroll to position [22, 126]
click at [850, 523] on link "View Details" at bounding box center [853, 523] width 47 height 11
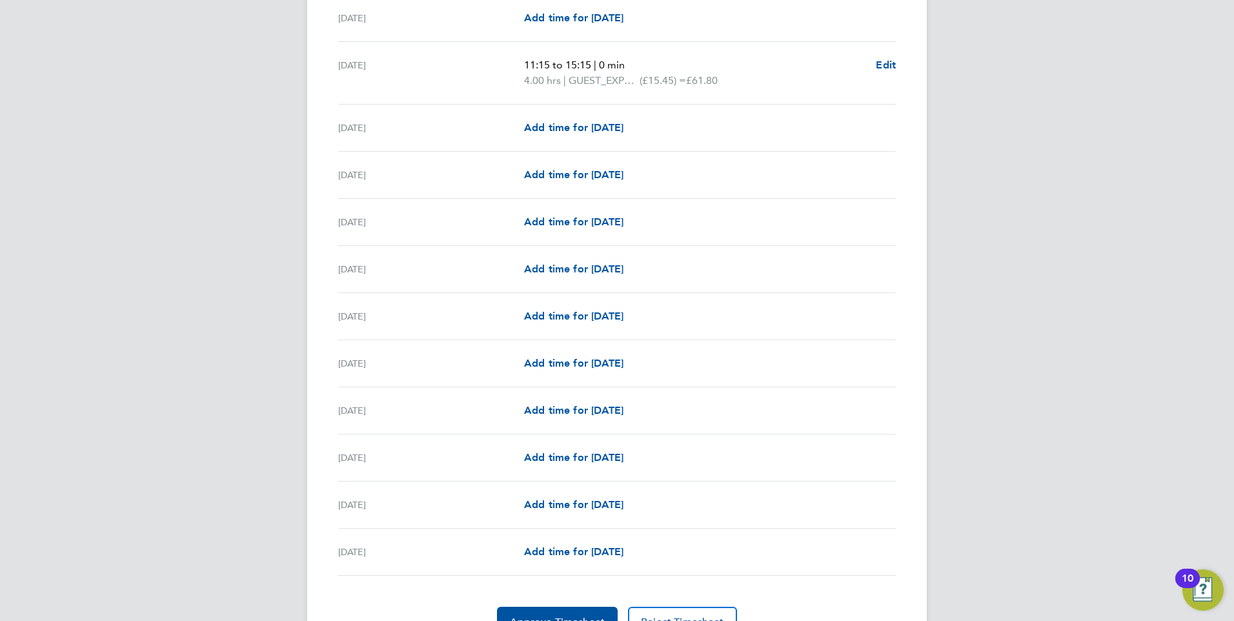
scroll to position [1359, 0]
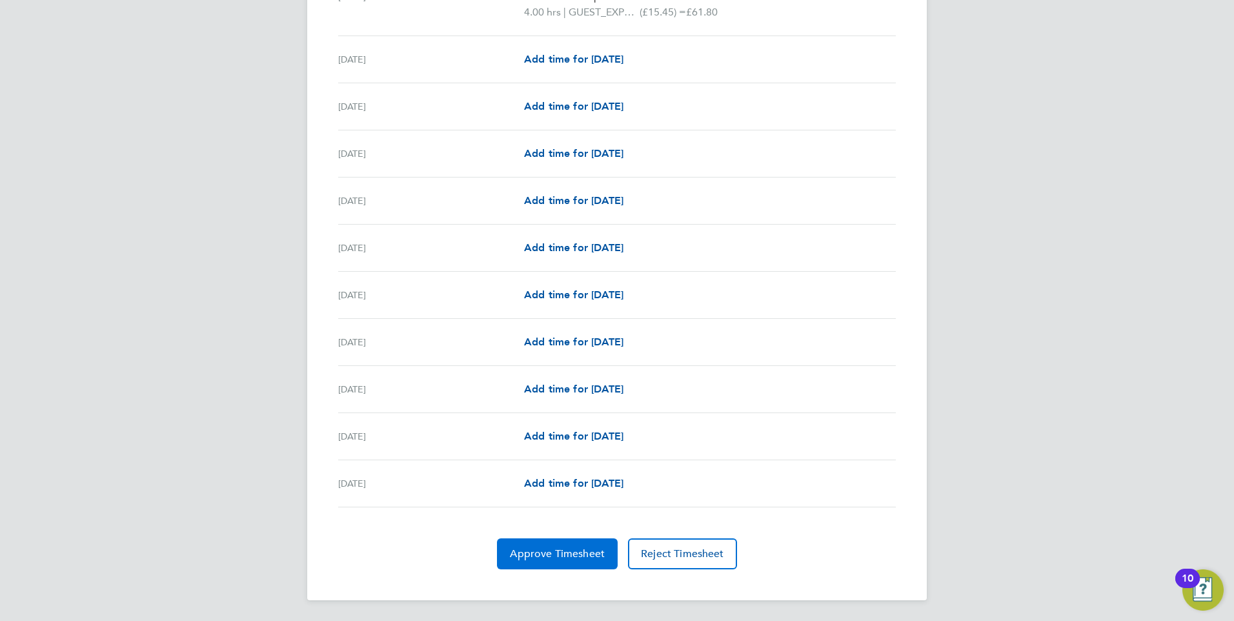
click at [566, 554] on span "Approve Timesheet" at bounding box center [557, 553] width 95 height 13
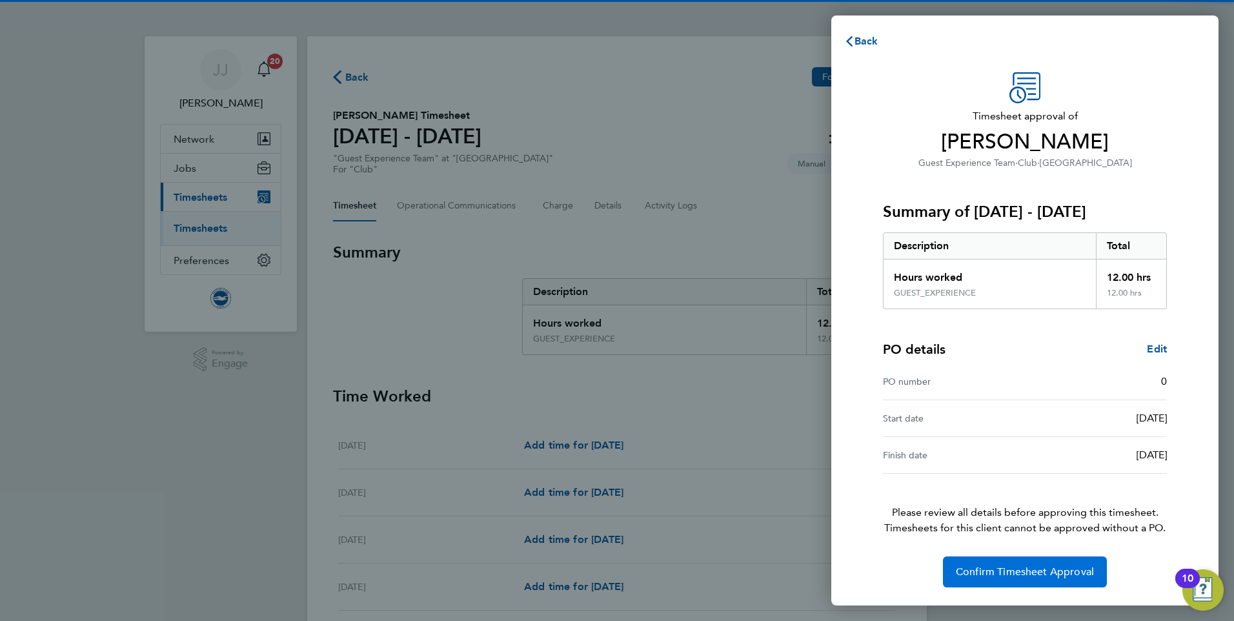
click at [957, 571] on span "Confirm Timesheet Approval" at bounding box center [1025, 571] width 138 height 13
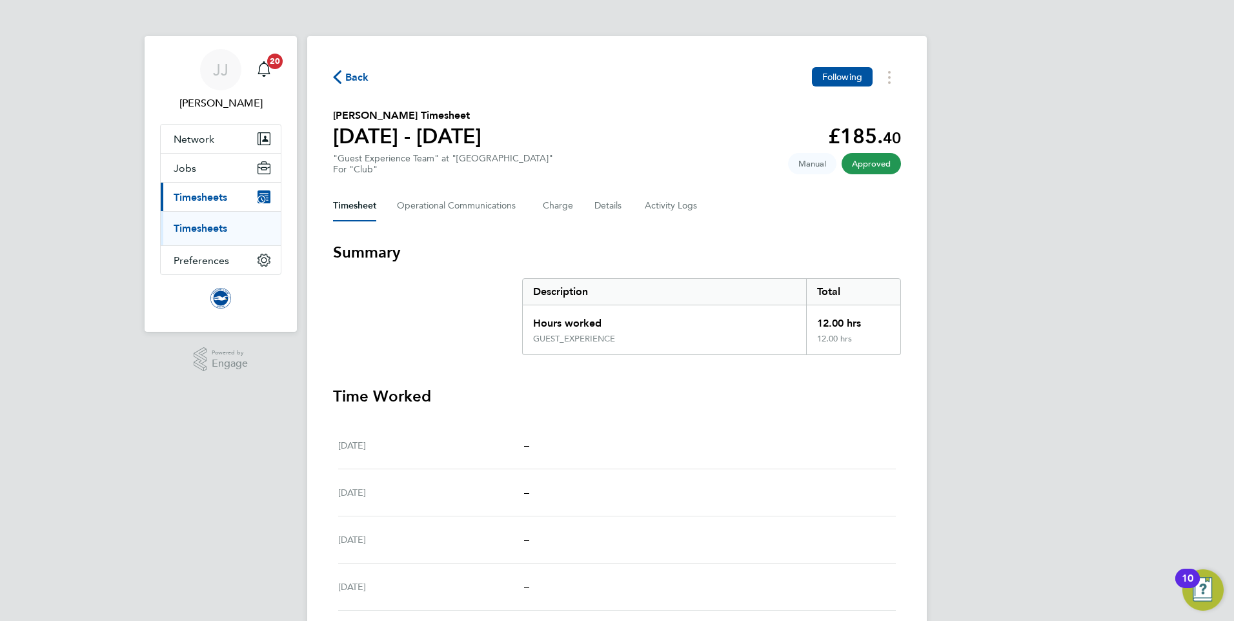
click at [363, 79] on span "Back" at bounding box center [357, 77] width 24 height 15
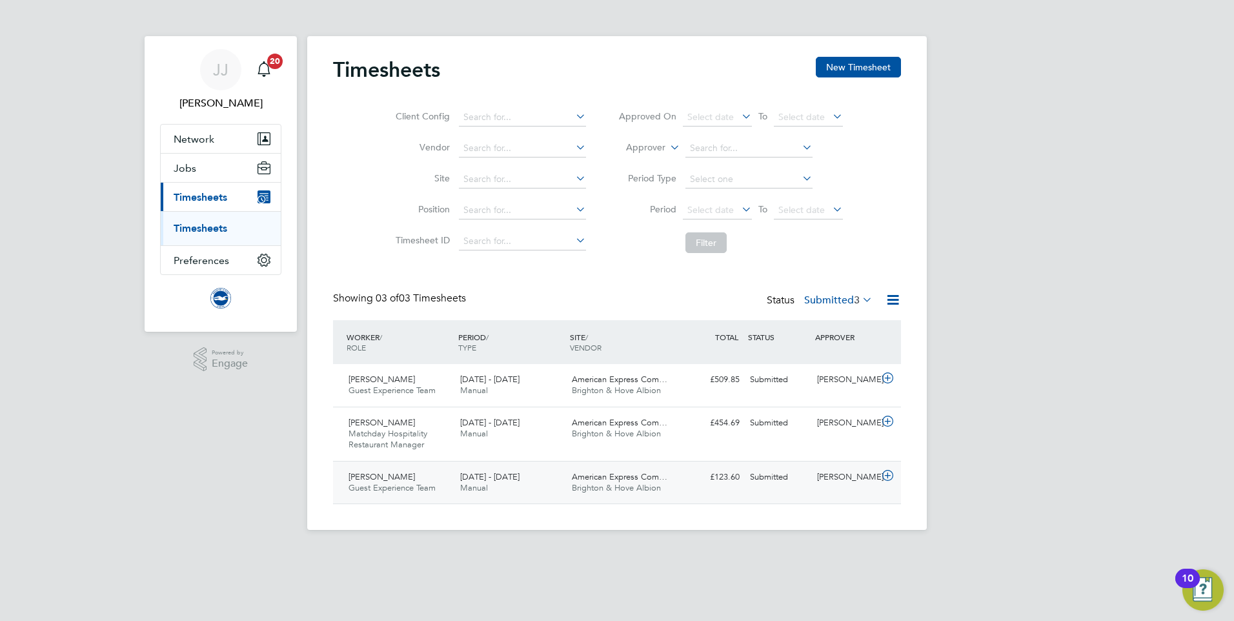
click at [392, 486] on span "Guest Experience Team" at bounding box center [391, 487] width 87 height 11
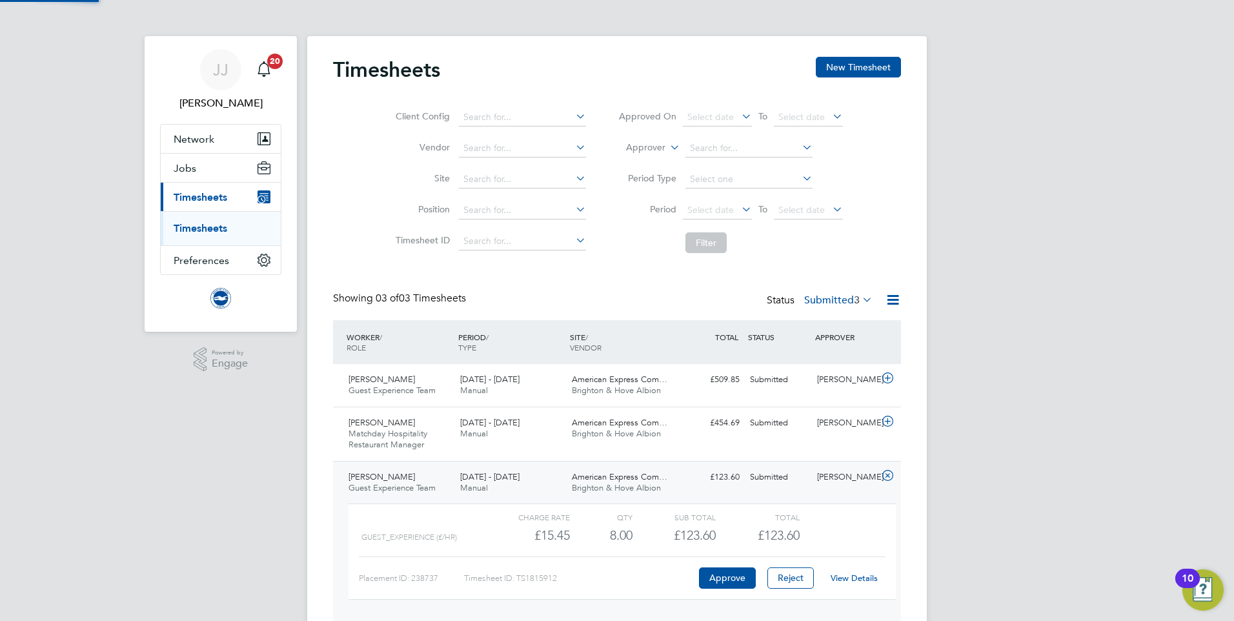
scroll to position [22, 126]
click at [857, 573] on link "View Details" at bounding box center [853, 577] width 47 height 11
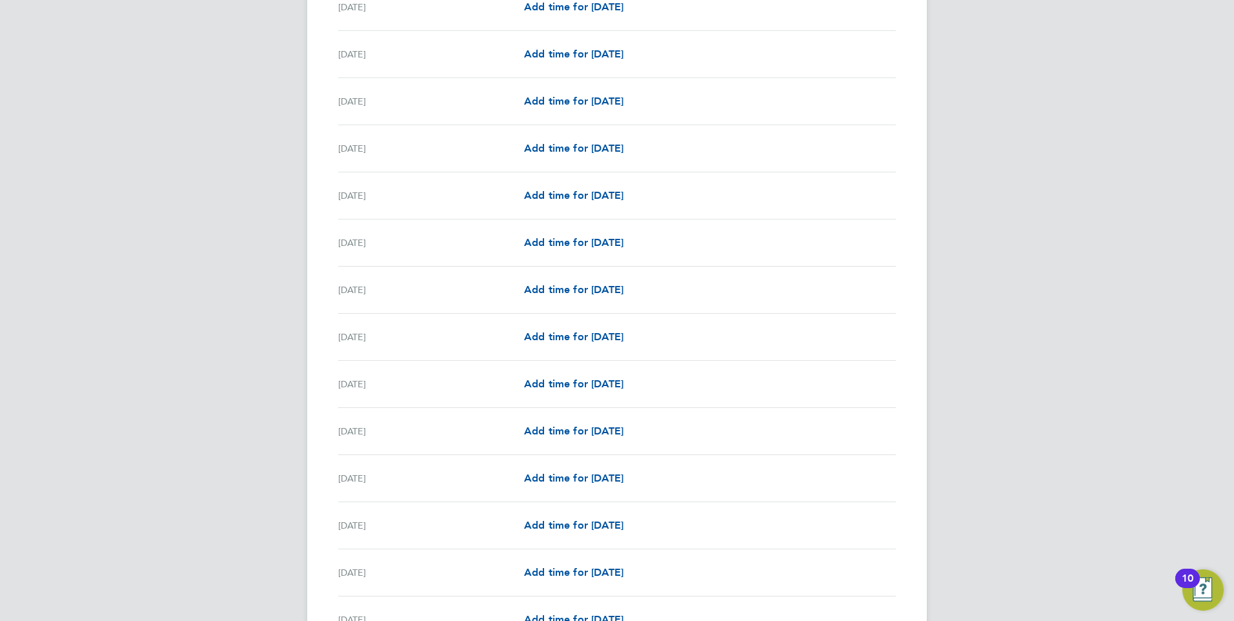
scroll to position [1343, 0]
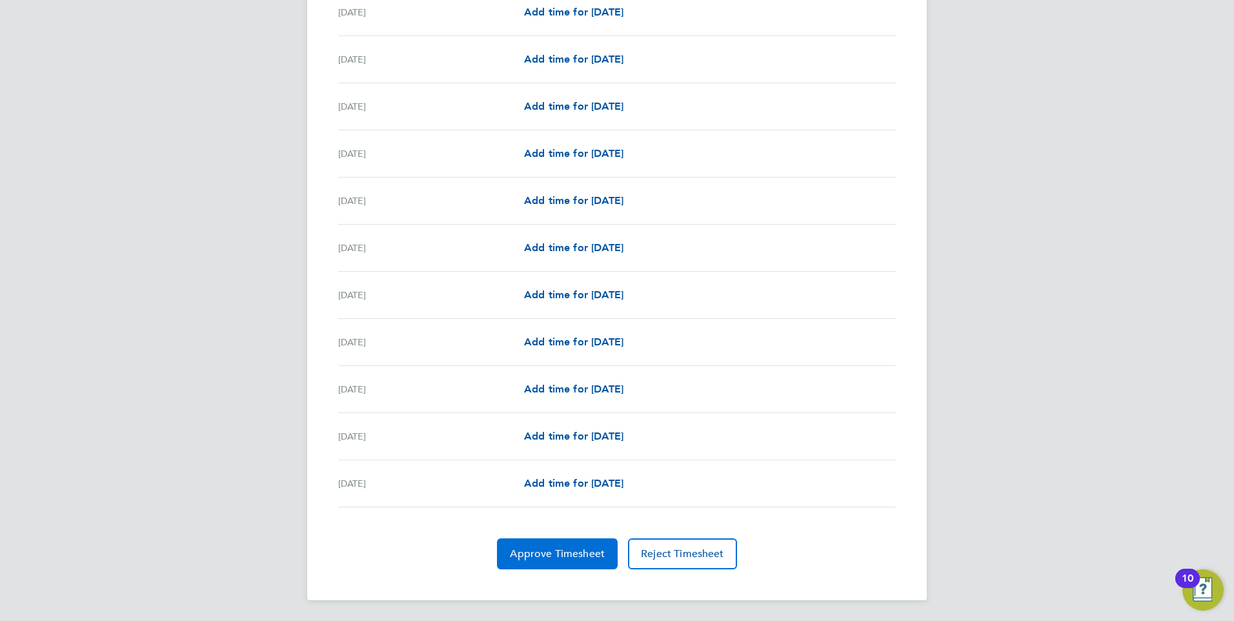
click at [563, 559] on span "Approve Timesheet" at bounding box center [557, 553] width 95 height 13
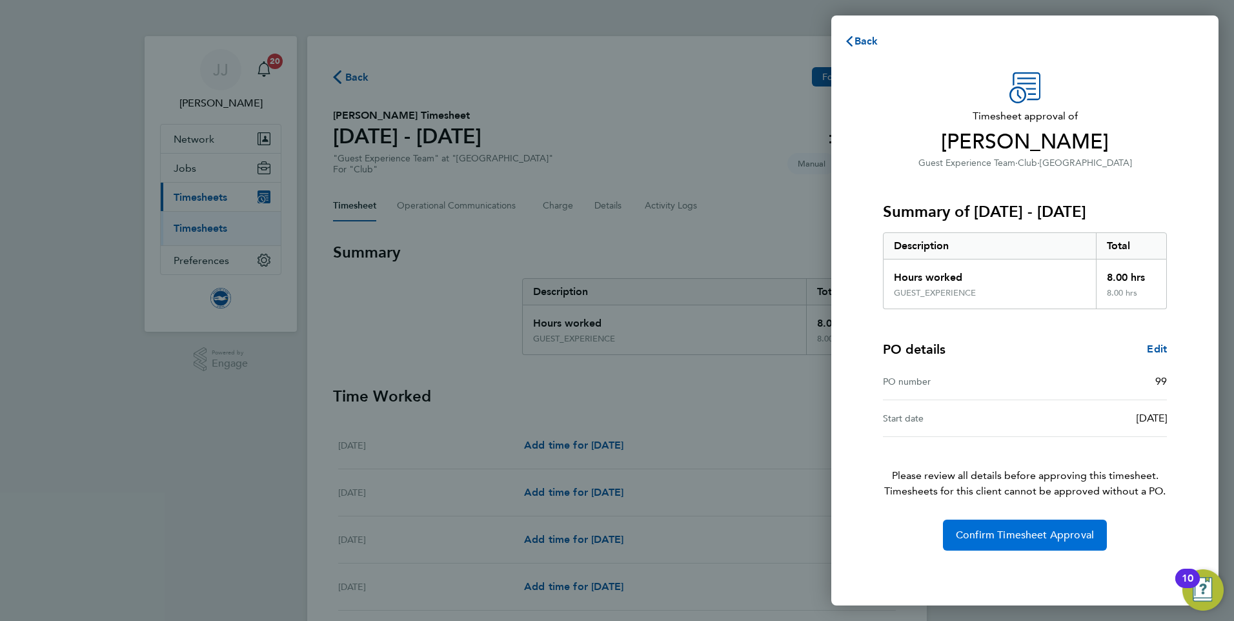
click at [1035, 539] on span "Confirm Timesheet Approval" at bounding box center [1025, 534] width 138 height 13
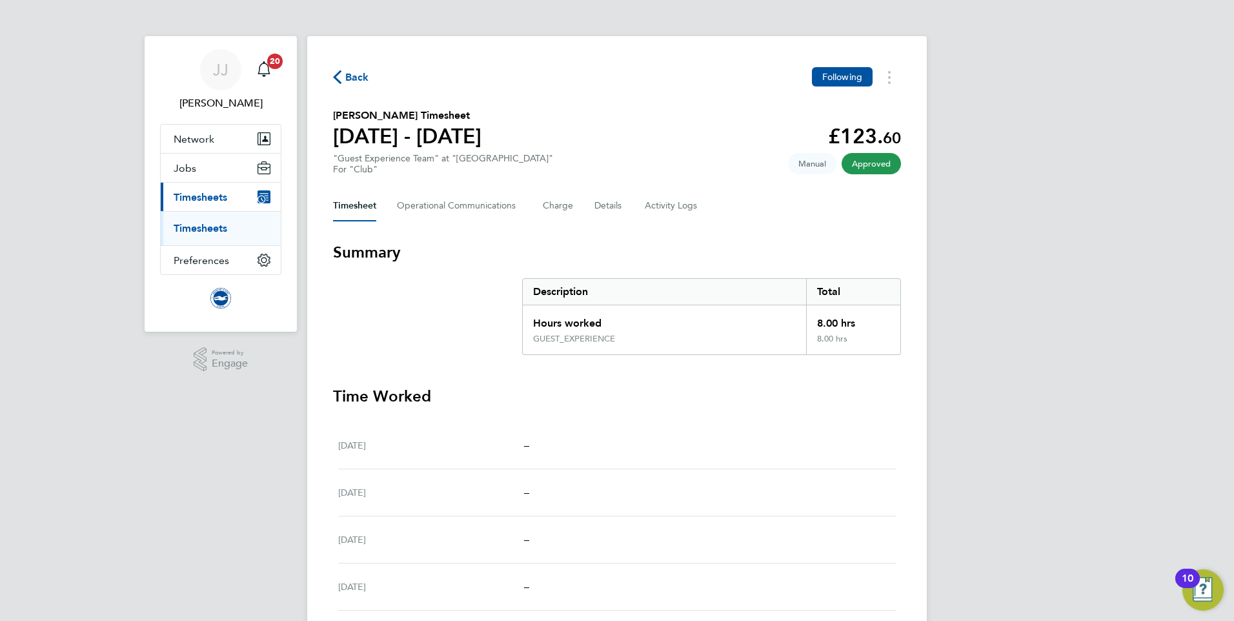
click at [362, 72] on span "Back" at bounding box center [357, 77] width 24 height 15
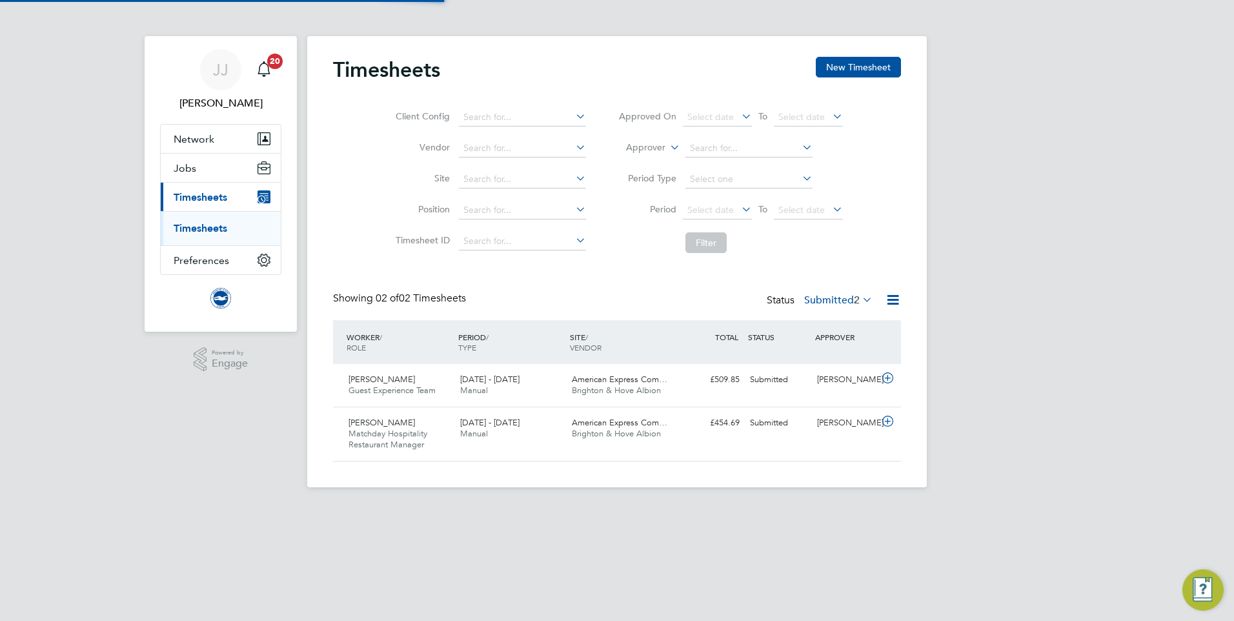
scroll to position [33, 112]
click at [509, 430] on div "[DATE] - [DATE] Manual" at bounding box center [511, 428] width 112 height 32
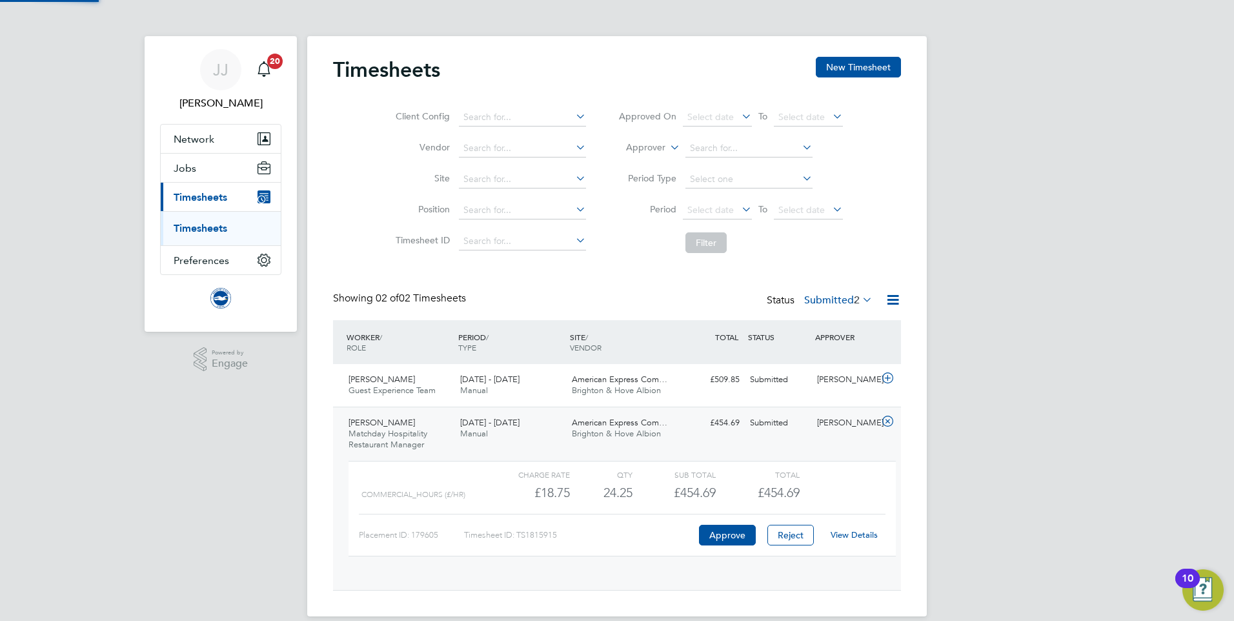
scroll to position [22, 126]
click at [870, 536] on link "View Details" at bounding box center [853, 534] width 47 height 11
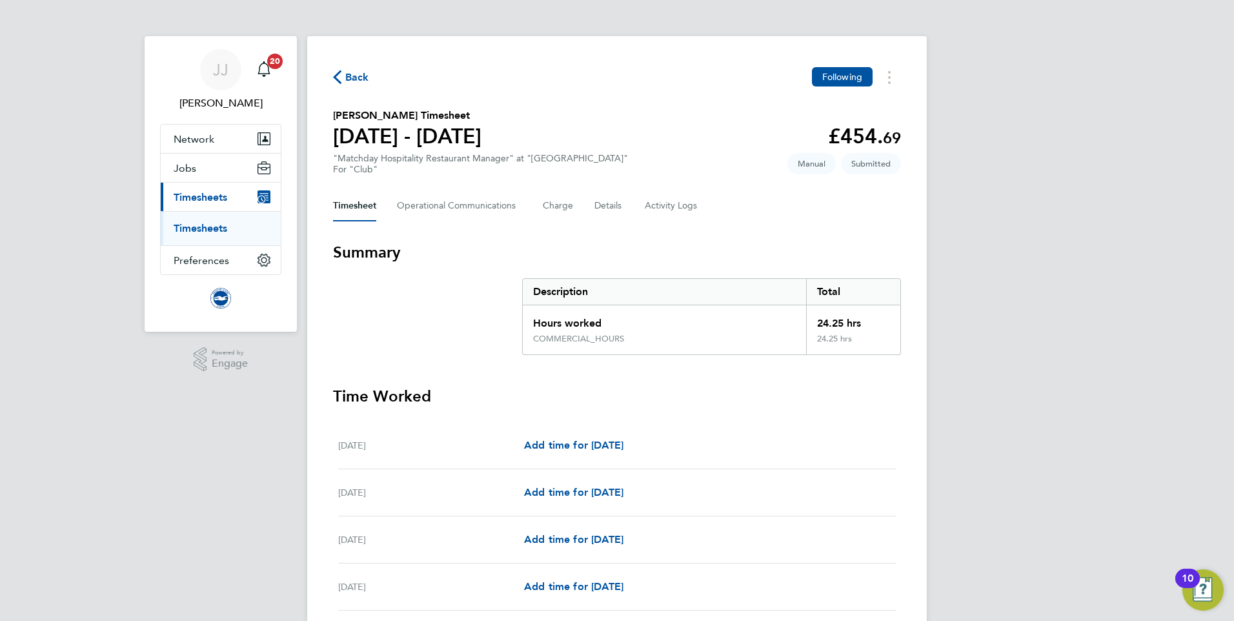
click at [356, 72] on span "Back" at bounding box center [357, 77] width 24 height 15
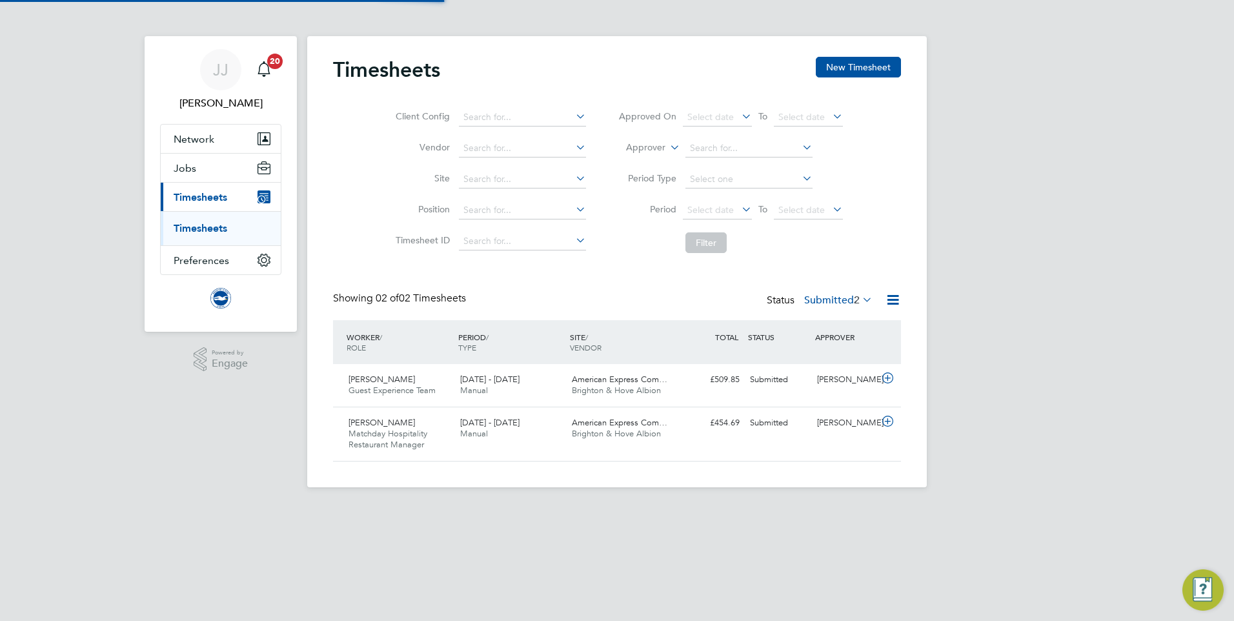
scroll to position [33, 112]
click at [514, 379] on span "[DATE] - [DATE]" at bounding box center [489, 379] width 59 height 11
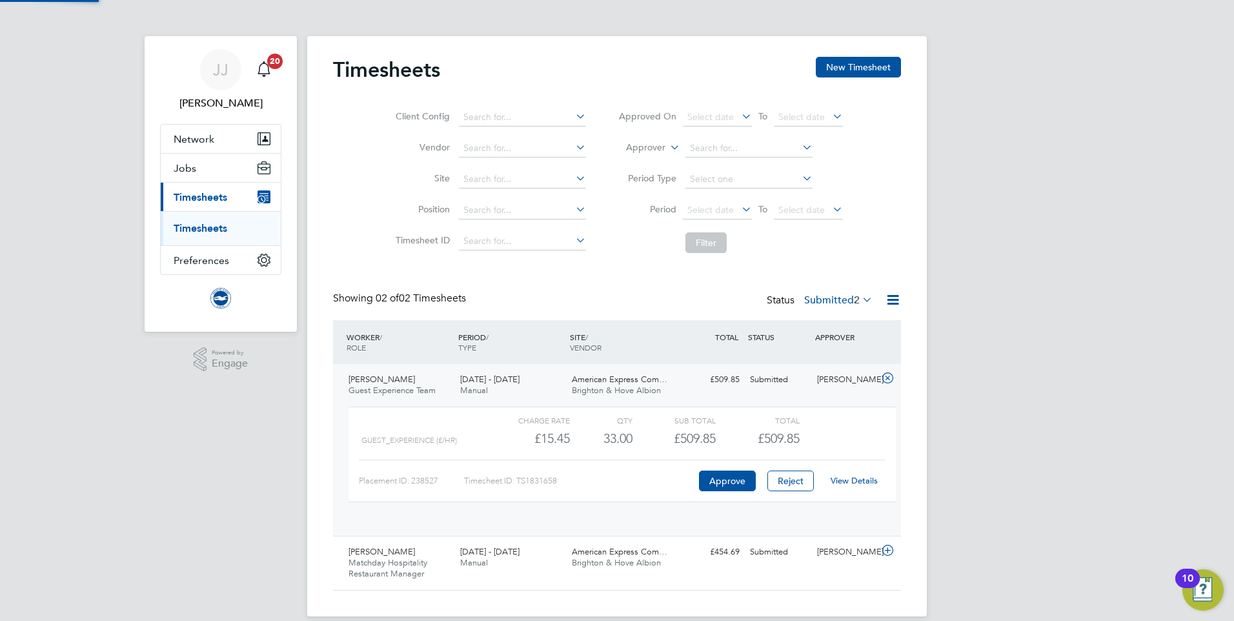
scroll to position [22, 126]
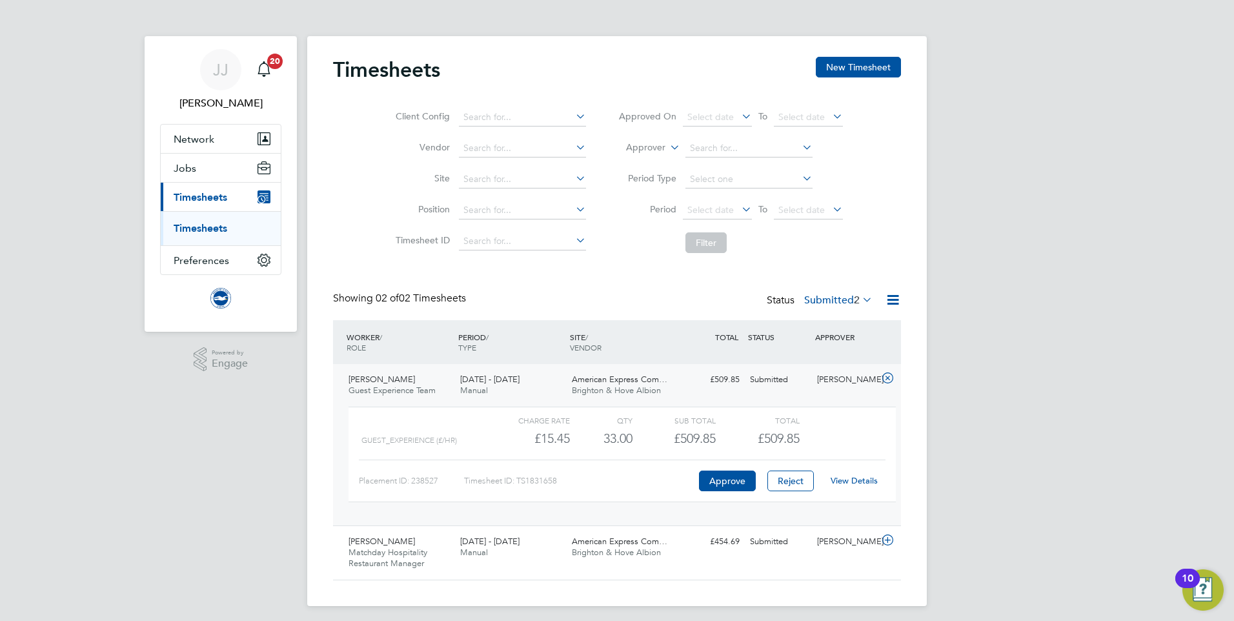
click at [856, 479] on link "View Details" at bounding box center [853, 480] width 47 height 11
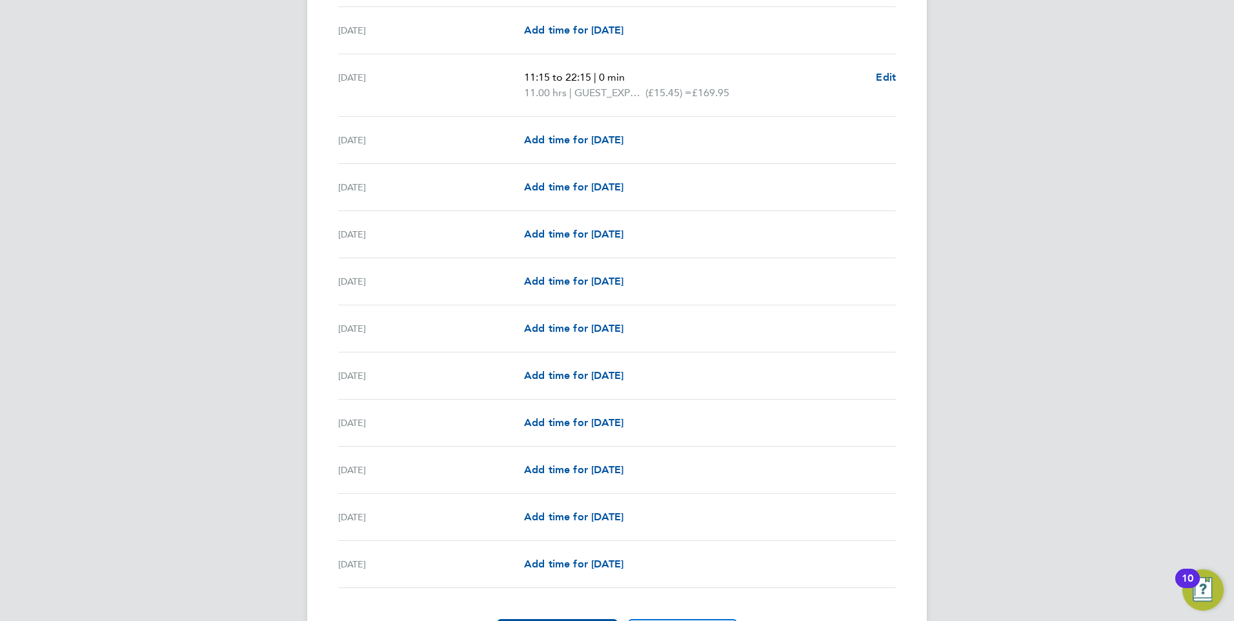
scroll to position [1374, 0]
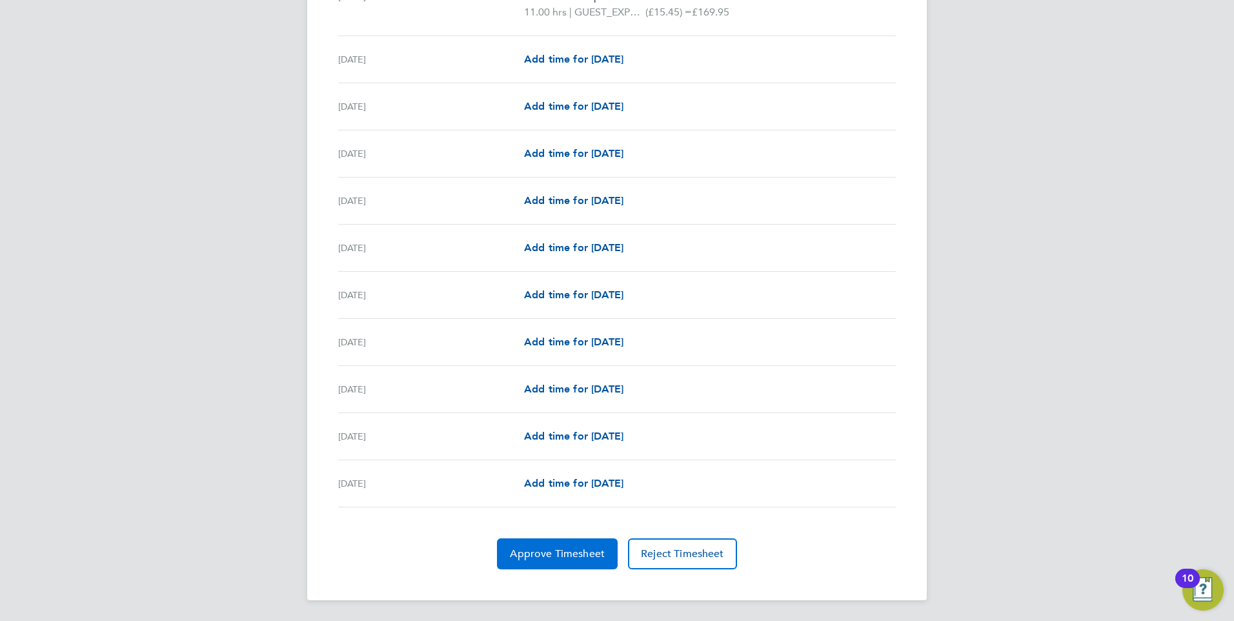
click at [532, 550] on span "Approve Timesheet" at bounding box center [557, 553] width 95 height 13
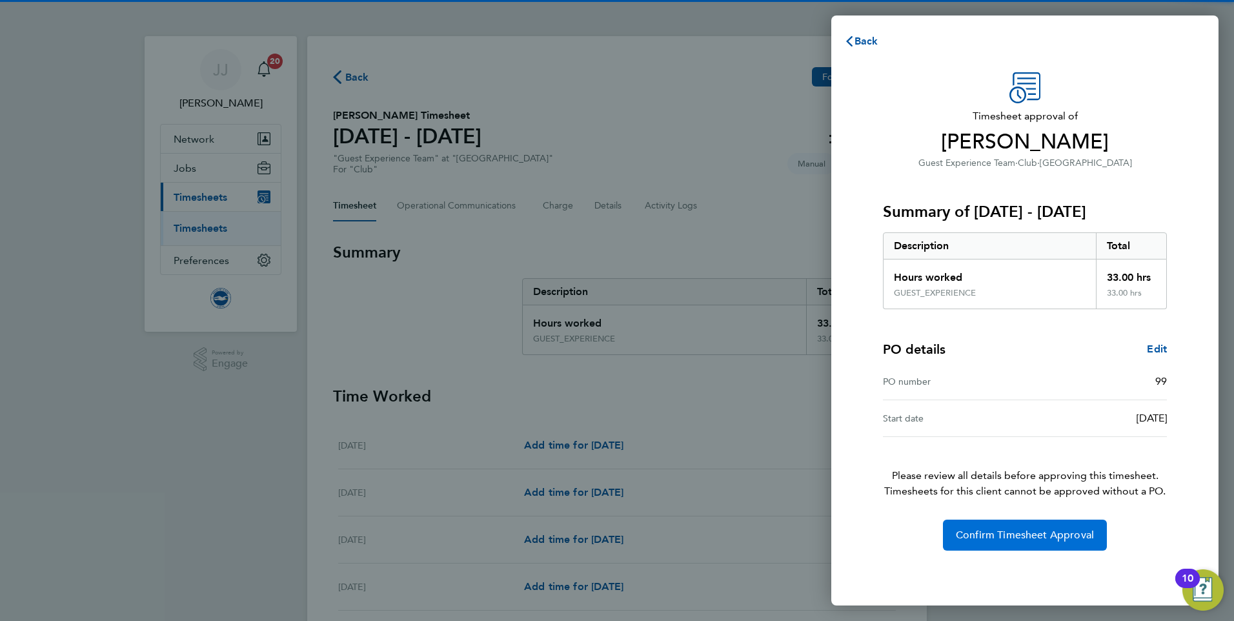
click at [1037, 539] on span "Confirm Timesheet Approval" at bounding box center [1025, 534] width 138 height 13
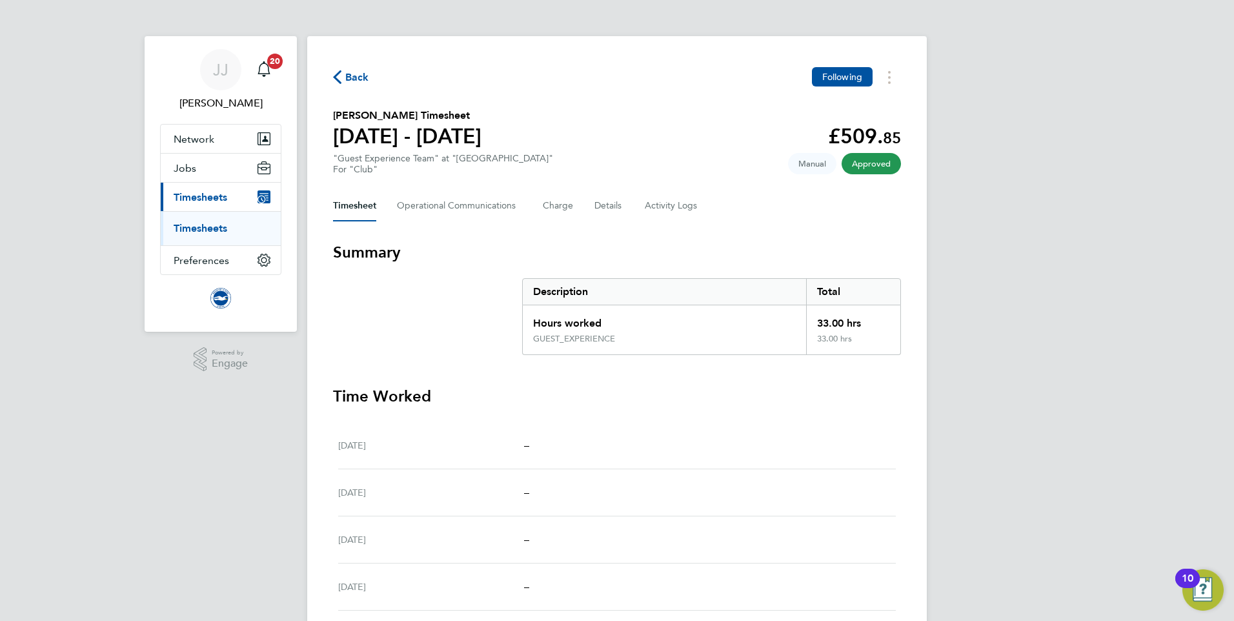
click at [363, 79] on span "Back" at bounding box center [357, 77] width 24 height 15
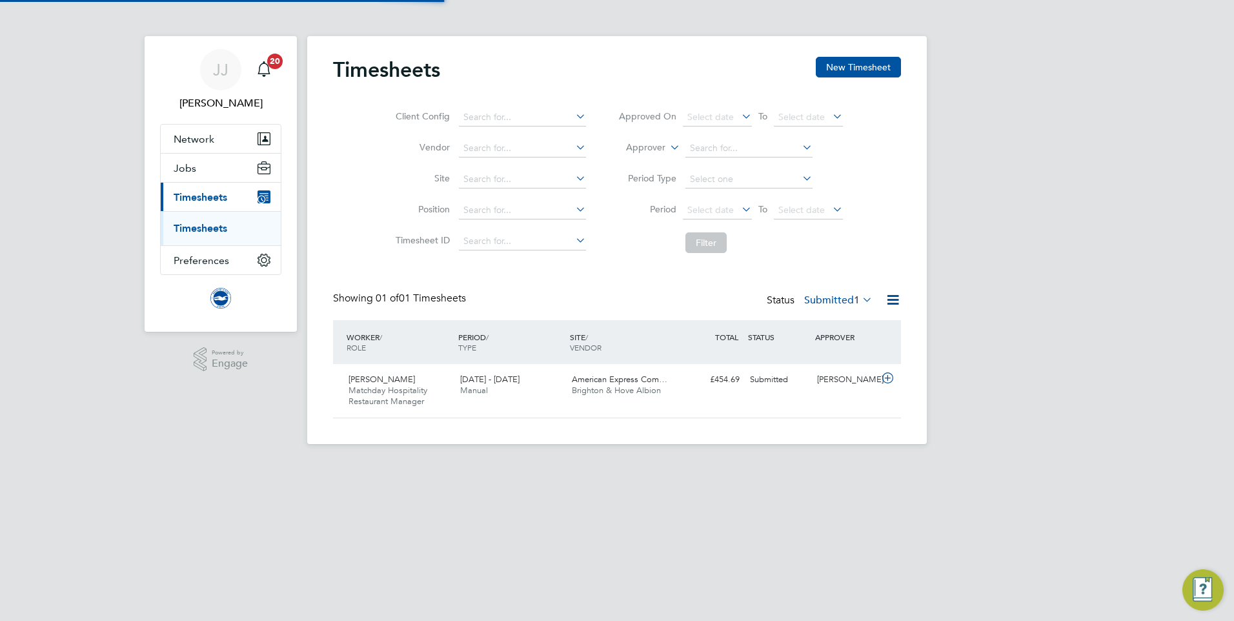
scroll to position [33, 112]
